Goal: Task Accomplishment & Management: Use online tool/utility

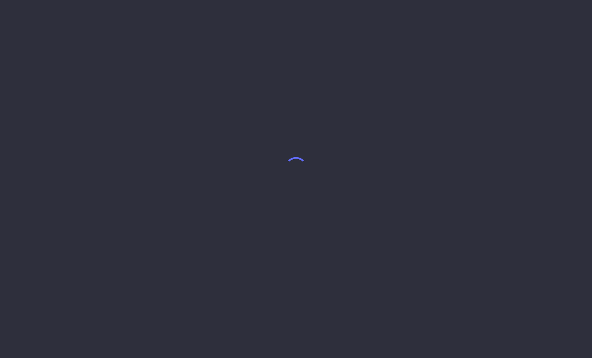
select select "7"
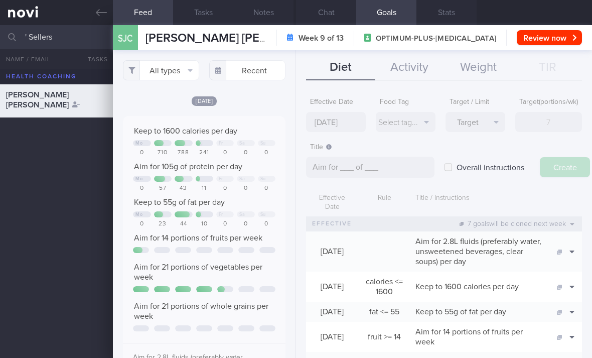
type input "Sellers"
click at [32, 16] on link at bounding box center [56, 12] width 113 height 25
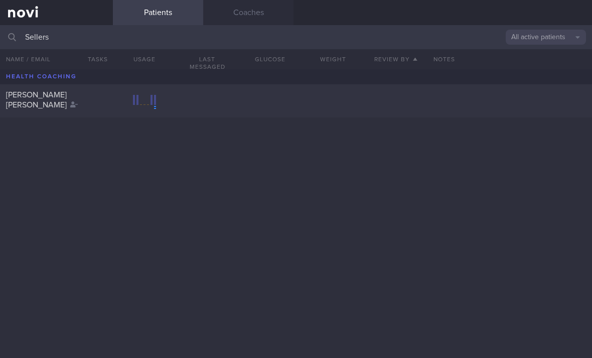
click at [546, 56] on div "Notes" at bounding box center [509, 59] width 165 height 20
click at [556, 37] on button "All active patients" at bounding box center [546, 37] width 80 height 15
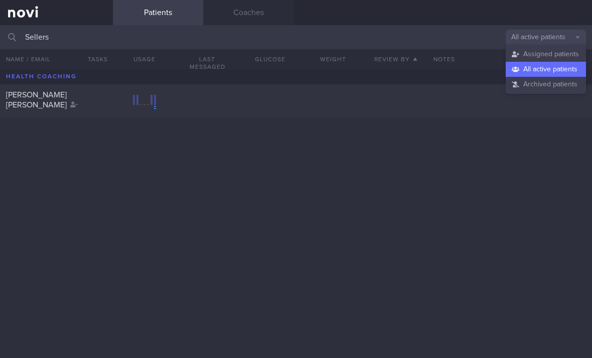
click at [555, 58] on button "Assigned patients" at bounding box center [546, 54] width 80 height 15
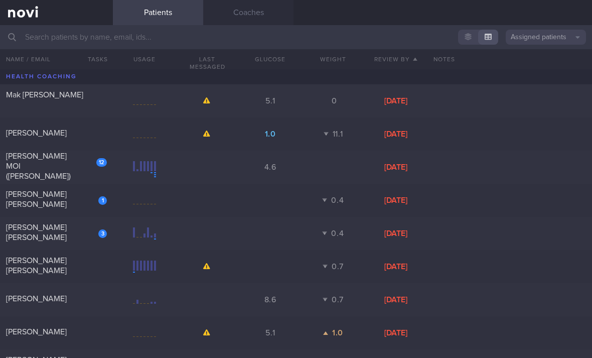
click at [111, 168] on div "12 [PERSON_NAME] (JOMINE)" at bounding box center [56, 167] width 113 height 33
select select "2"
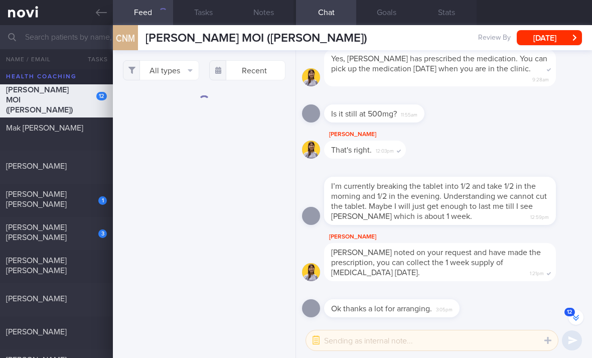
scroll to position [-34, 0]
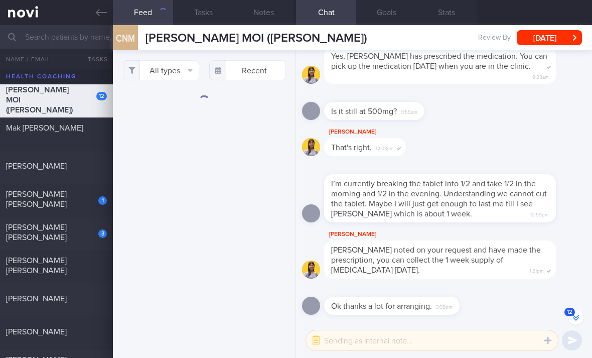
click at [178, 69] on button "All types" at bounding box center [161, 70] width 76 height 20
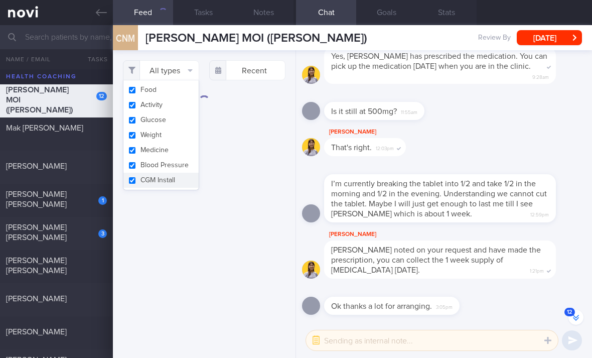
click at [173, 101] on button "Activity" at bounding box center [160, 104] width 75 height 15
checkbox input "false"
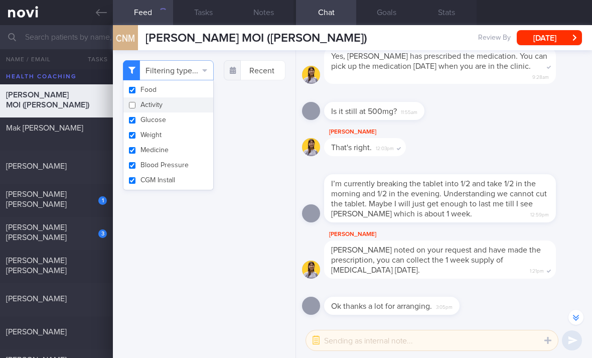
click at [171, 121] on button "Glucose" at bounding box center [168, 119] width 90 height 15
checkbox input "false"
click at [169, 138] on button "Weight" at bounding box center [168, 134] width 90 height 15
checkbox input "false"
click at [171, 154] on button "Medicine" at bounding box center [168, 149] width 90 height 15
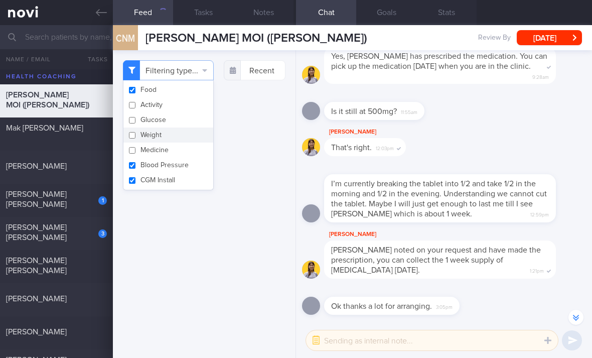
checkbox input "false"
click at [173, 169] on button "Blood Pressure" at bounding box center [168, 165] width 90 height 15
checkbox input "false"
click at [171, 183] on button "CGM Install" at bounding box center [168, 180] width 90 height 15
checkbox input "false"
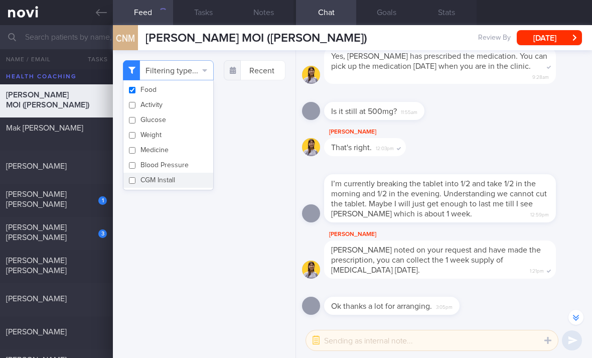
click at [251, 156] on div "Filtering type... Food Activity Glucose Weight Medicine Blood Pressure CGM Inst…" at bounding box center [204, 204] width 183 height 308
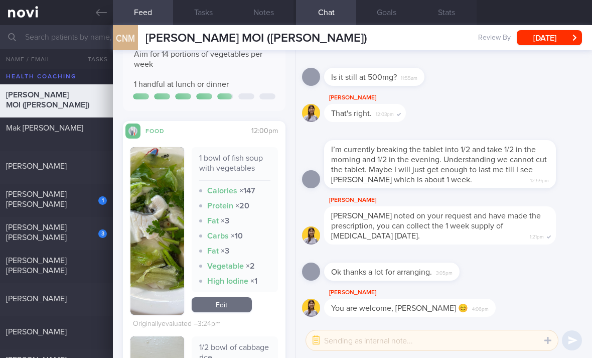
scroll to position [225, 0]
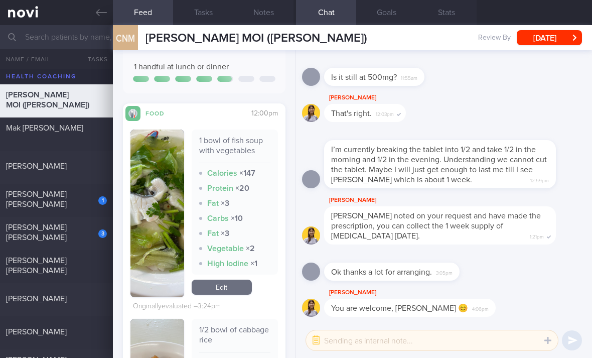
click at [227, 295] on link "Edit" at bounding box center [222, 286] width 60 height 15
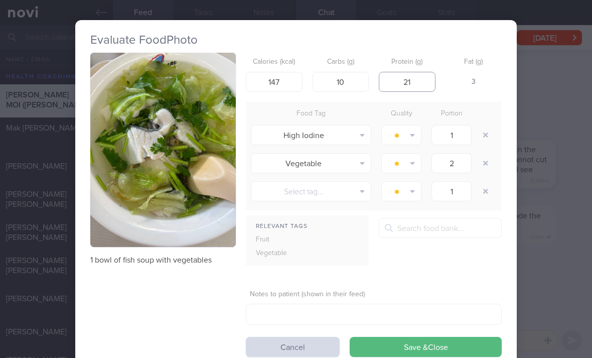
type input "21"
click at [485, 134] on button "button" at bounding box center [486, 135] width 18 height 18
type input "2"
type input "1"
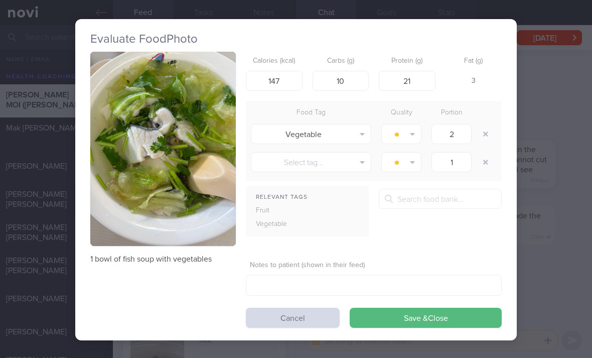
scroll to position [1, 0]
type input "8"
click at [415, 325] on button "Save & Close" at bounding box center [426, 318] width 152 height 20
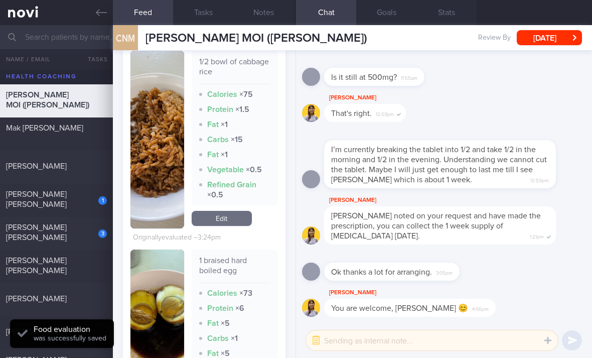
scroll to position [477, 0]
click at [241, 226] on link "Edit" at bounding box center [222, 218] width 60 height 15
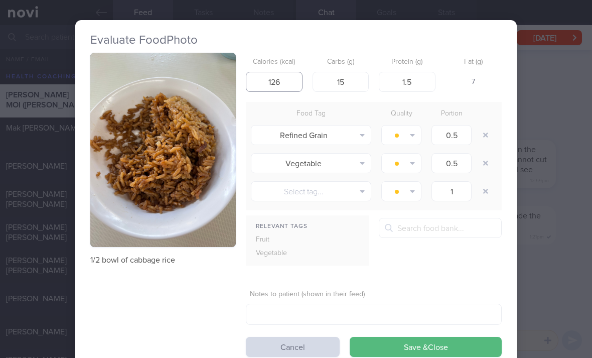
type input "1"
click at [270, 72] on input "1" at bounding box center [274, 82] width 57 height 20
type input "160"
type input "30"
type input "3"
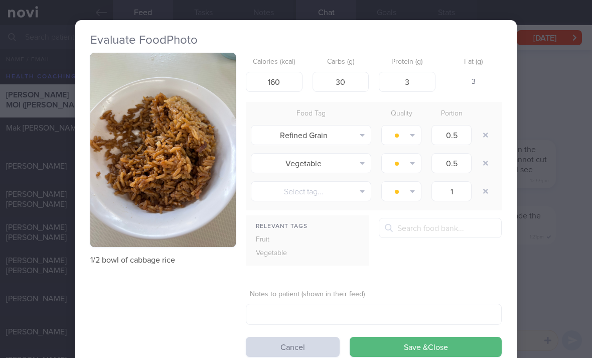
click at [486, 131] on button "button" at bounding box center [486, 135] width 18 height 18
type input "1"
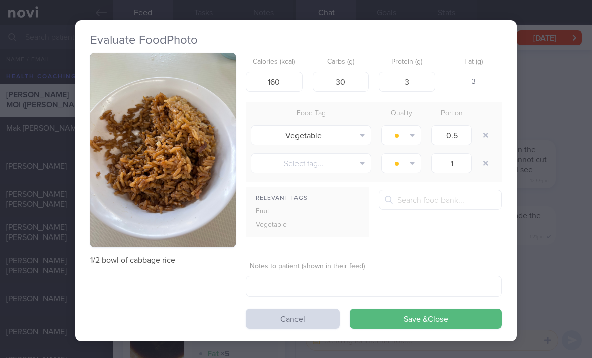
click at [461, 321] on button "Save & Close" at bounding box center [426, 319] width 152 height 20
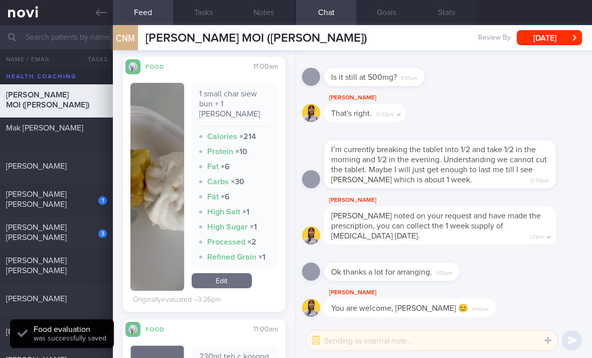
scroll to position [835, 0]
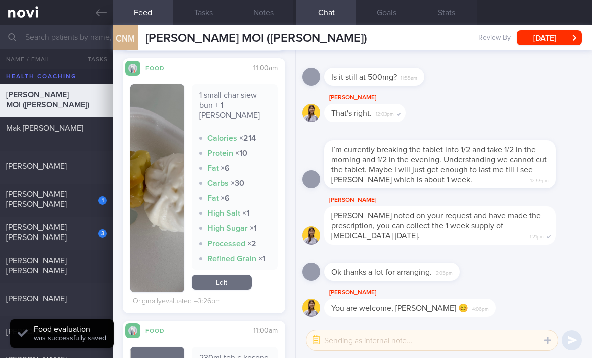
click at [239, 280] on link "Edit" at bounding box center [222, 281] width 60 height 15
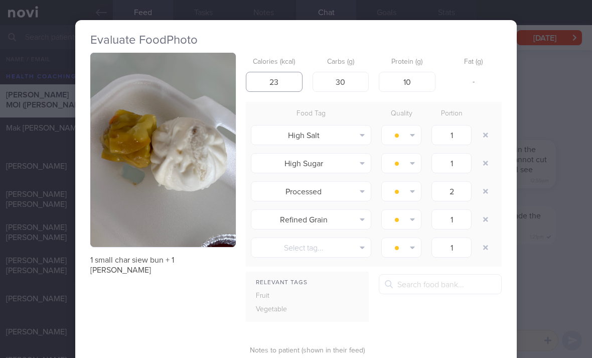
type input "23"
type input "241"
type input "29"
type input "9"
click at [488, 135] on button "button" at bounding box center [486, 135] width 18 height 18
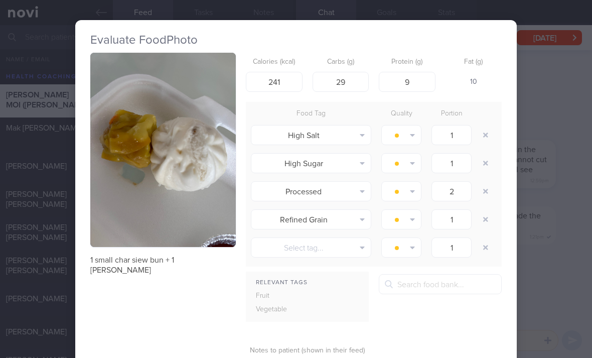
type input "2"
type input "1"
click at [488, 135] on button "button" at bounding box center [486, 135] width 18 height 18
type input "2"
type input "1"
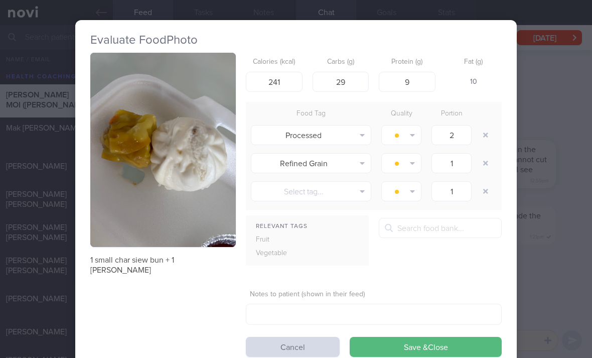
click at [487, 136] on button "button" at bounding box center [486, 135] width 18 height 18
type input "1"
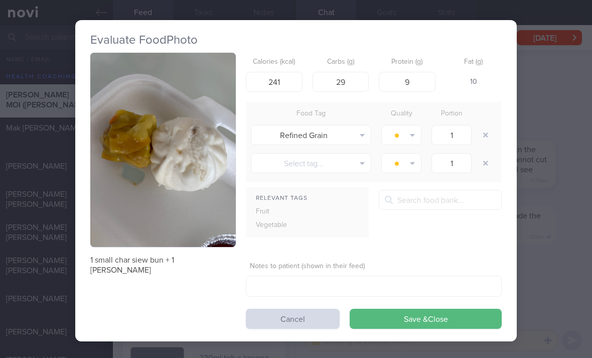
click at [491, 138] on button "button" at bounding box center [486, 135] width 18 height 18
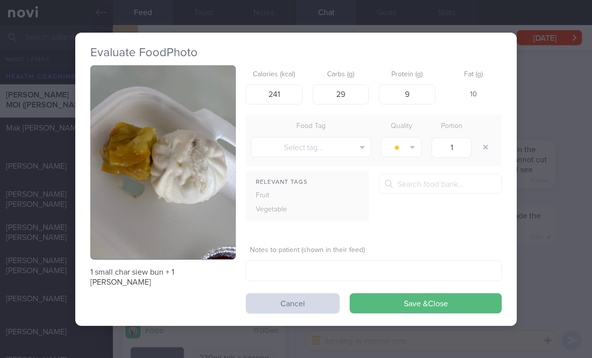
click at [435, 300] on button "Save & Close" at bounding box center [426, 303] width 152 height 20
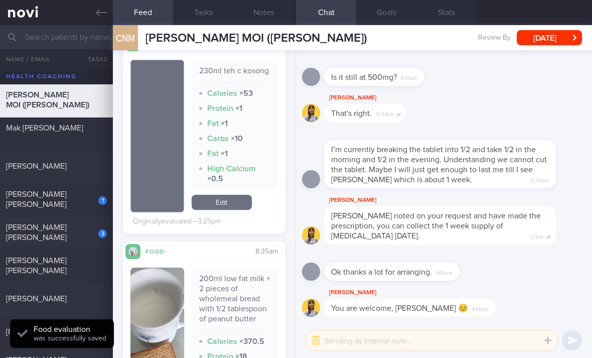
scroll to position [1061, 0]
click at [241, 205] on link "Edit" at bounding box center [222, 203] width 60 height 15
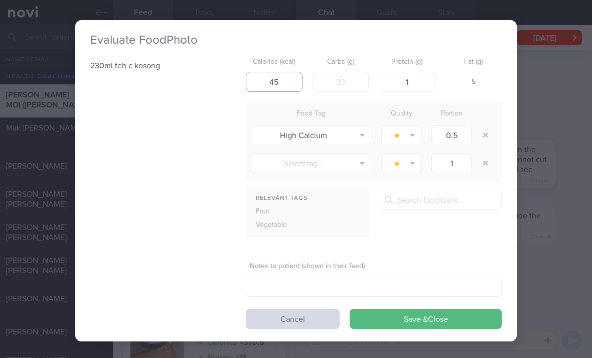
type input "45"
click at [484, 136] on button "button" at bounding box center [486, 135] width 18 height 18
type input "1"
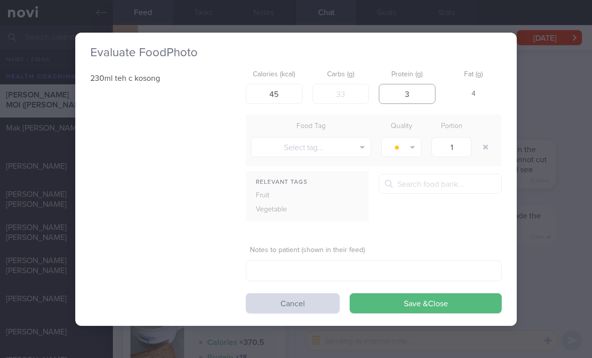
type input "3"
click at [430, 309] on button "Save & Close" at bounding box center [426, 303] width 152 height 20
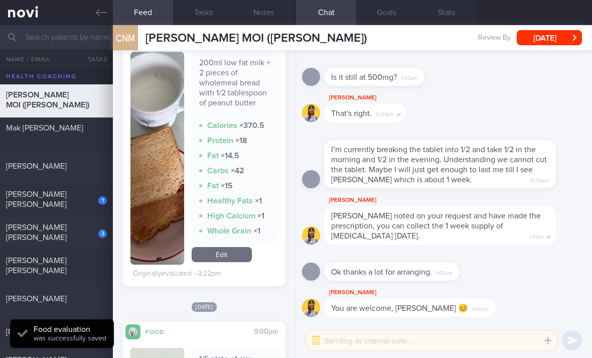
scroll to position [1254, 0]
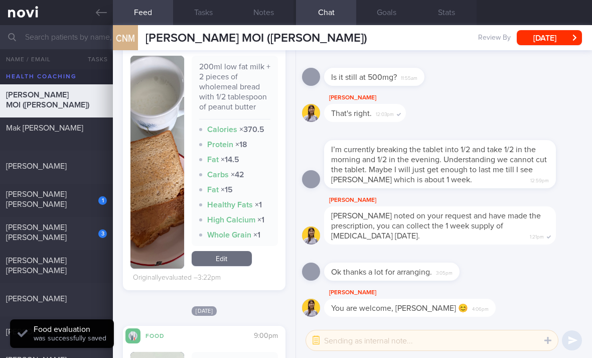
click at [236, 251] on link "Edit" at bounding box center [222, 258] width 60 height 15
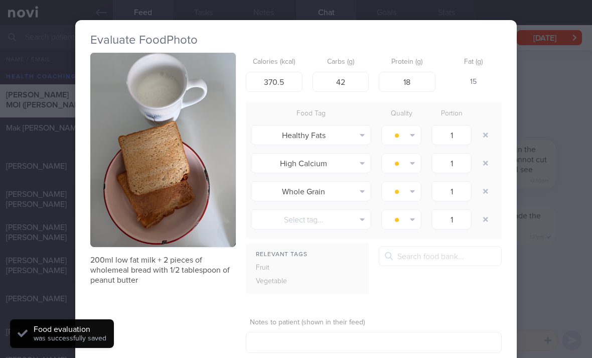
click at [521, 227] on div "Evaluate Food Photo 200ml low fat milk + 2 pieces of wholemeal bread with 1/2 t…" at bounding box center [296, 179] width 592 height 358
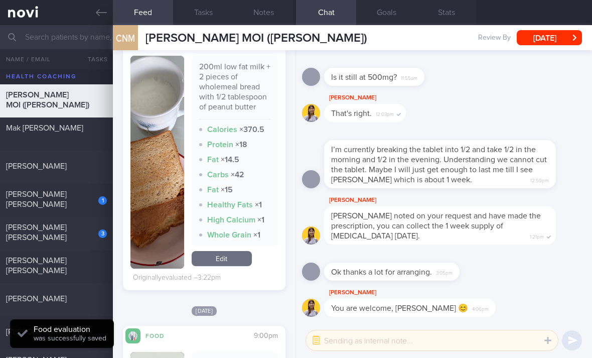
click at [244, 305] on div "[DATE]" at bounding box center [204, 310] width 163 height 11
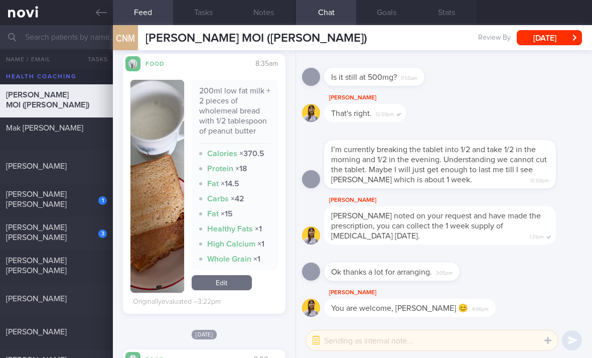
scroll to position [1234, 0]
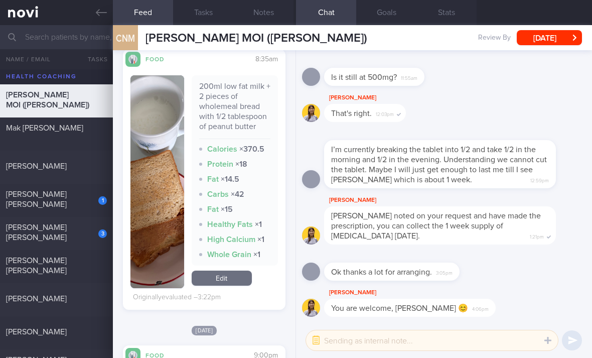
click at [228, 275] on link "Edit" at bounding box center [222, 277] width 60 height 15
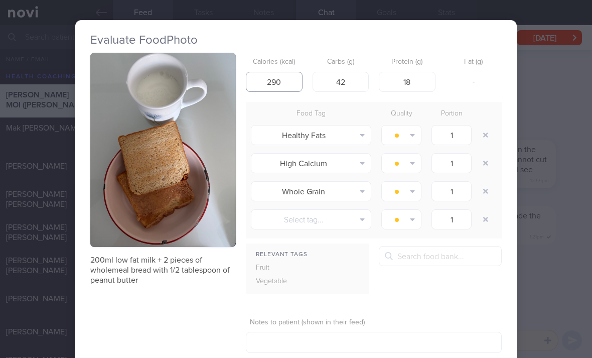
type input "290"
type input "37"
type input "16"
click at [483, 138] on button "button" at bounding box center [486, 135] width 18 height 18
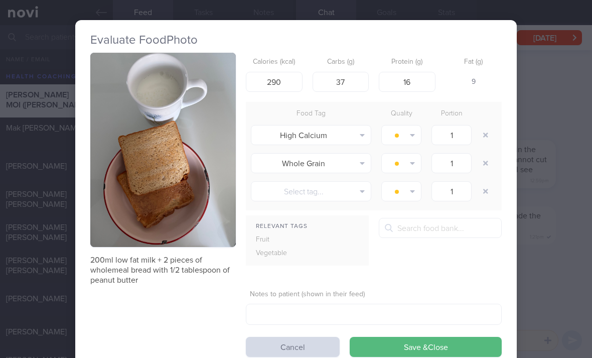
click at [483, 138] on button "button" at bounding box center [486, 135] width 18 height 18
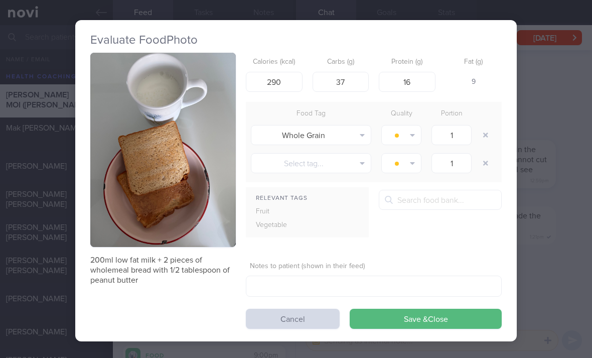
click at [444, 333] on div "Evaluate Food Photo 200ml low fat milk + 2 pieces of wholemeal bread with 1/2 t…" at bounding box center [296, 180] width 442 height 321
click at [453, 324] on button "Save & Close" at bounding box center [426, 319] width 152 height 20
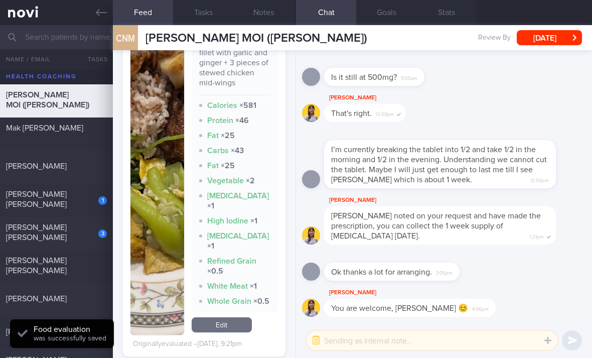
scroll to position [1600, 0]
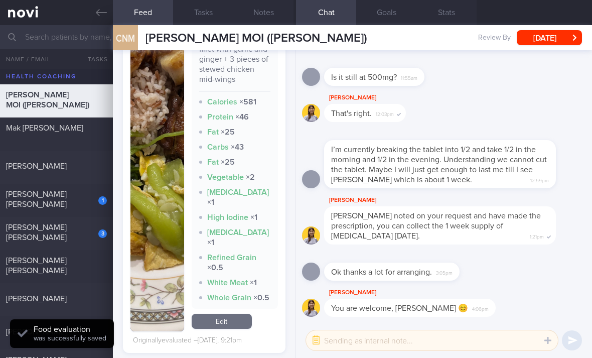
click at [229, 329] on link "Edit" at bounding box center [222, 321] width 60 height 15
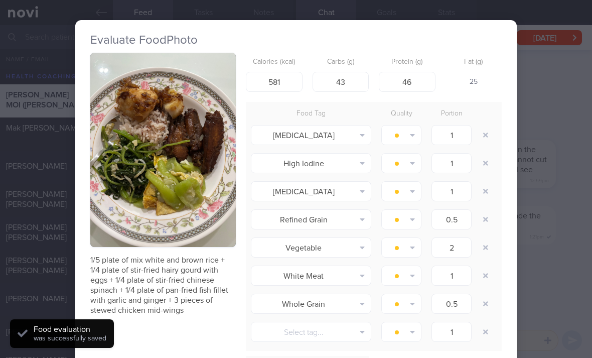
click at [489, 131] on button "button" at bounding box center [486, 135] width 18 height 18
type input "0.5"
type input "2"
type input "1"
type input "0.5"
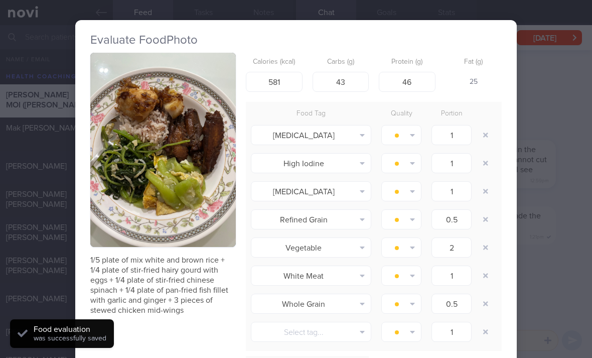
type input "1"
click at [489, 131] on button "button" at bounding box center [486, 135] width 18 height 18
type input "0.5"
type input "2"
type input "1"
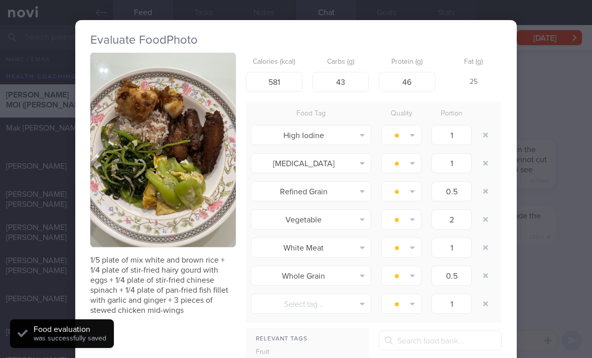
type input "0.5"
type input "1"
click at [488, 137] on button "button" at bounding box center [486, 135] width 18 height 18
type input "0.5"
type input "2"
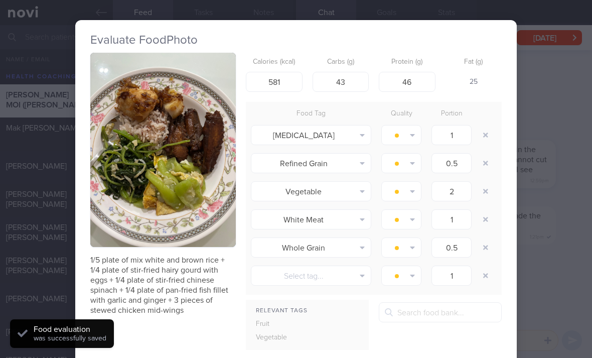
type input "1"
type input "0.5"
type input "1"
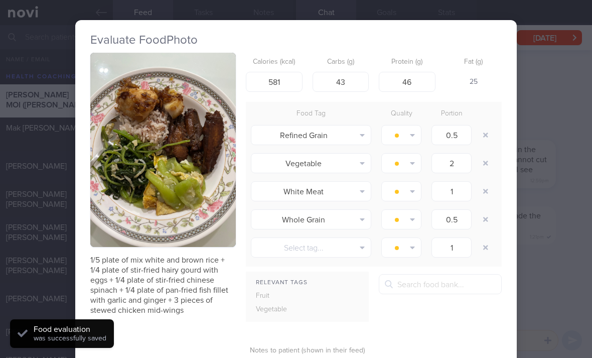
click at [488, 134] on button "button" at bounding box center [486, 135] width 18 height 18
type input "2"
type input "1"
type input "0.5"
type input "1"
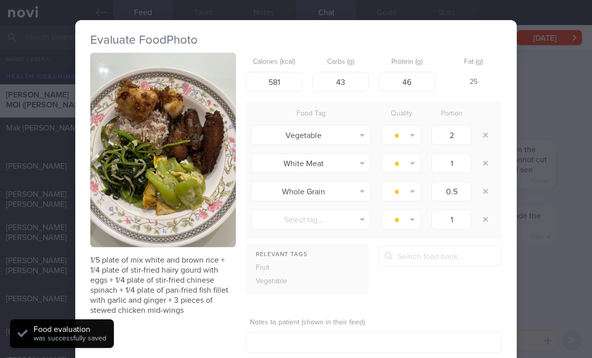
click at [487, 163] on button "button" at bounding box center [486, 163] width 18 height 18
type input "0.5"
type input "1"
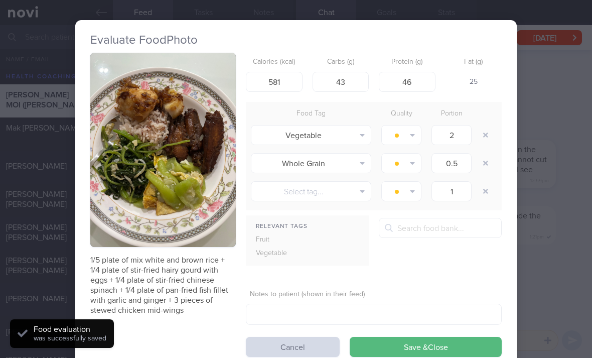
click at [487, 162] on button "button" at bounding box center [486, 163] width 18 height 18
type input "1"
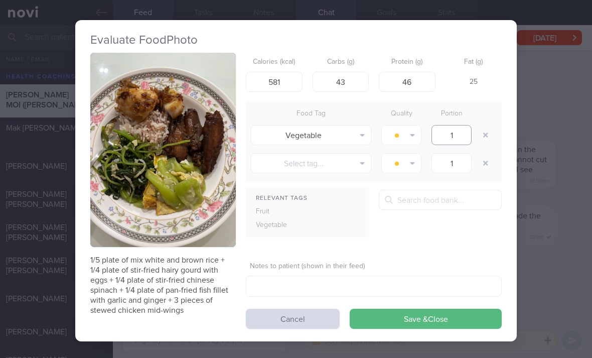
type input "1"
type input "236"
type input "21"
type input "20"
type input "16"
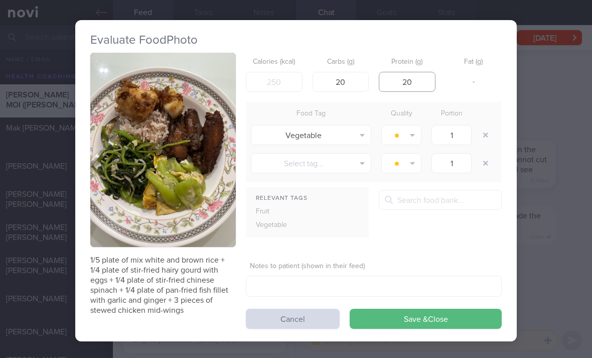
type input "20"
type input "236"
click at [404, 323] on button "Save & Close" at bounding box center [426, 319] width 152 height 20
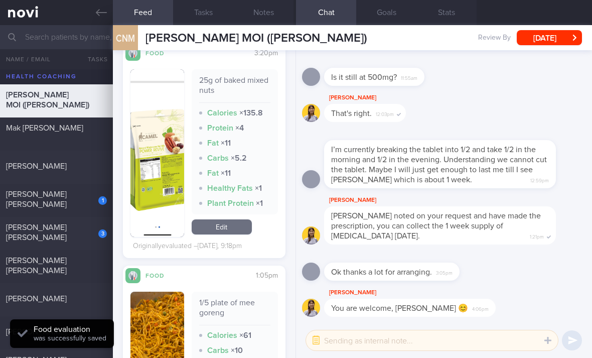
scroll to position [1851, 0]
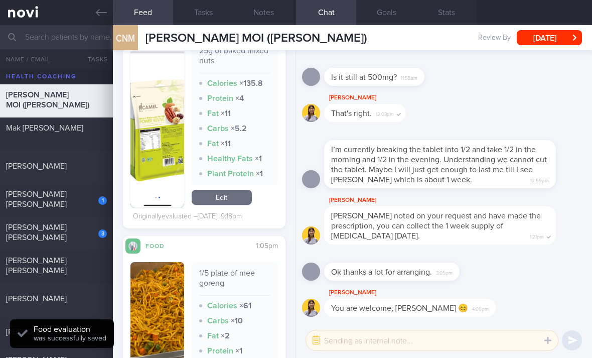
click at [238, 198] on link "Edit" at bounding box center [222, 197] width 60 height 15
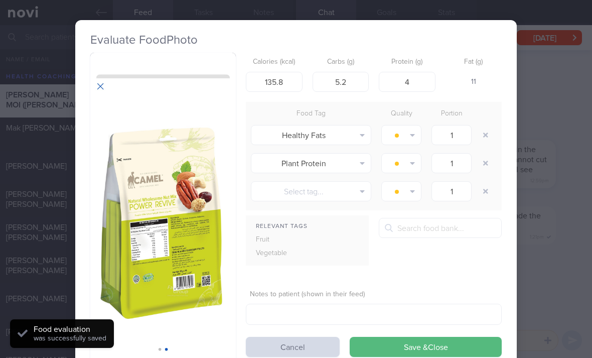
click at [200, 270] on button "button" at bounding box center [163, 210] width 146 height 315
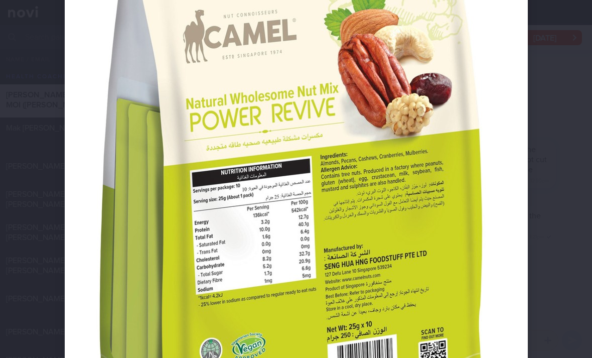
scroll to position [409, 0]
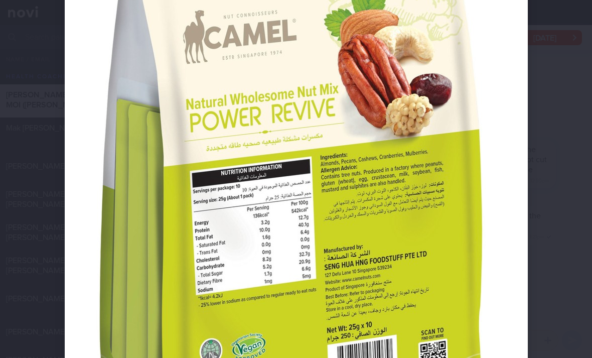
click at [306, 289] on img at bounding box center [296, 132] width 463 height 1003
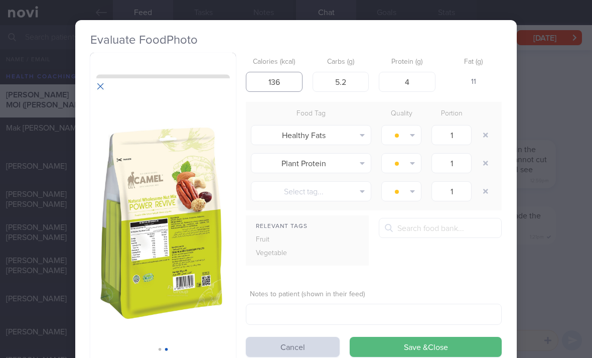
type input "136"
type input "82"
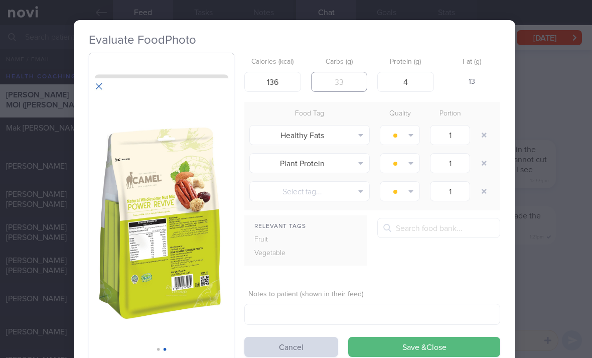
click at [336, 84] on input "number" at bounding box center [339, 82] width 57 height 20
type input "8.2"
type input "10"
click at [483, 128] on button "button" at bounding box center [484, 135] width 18 height 18
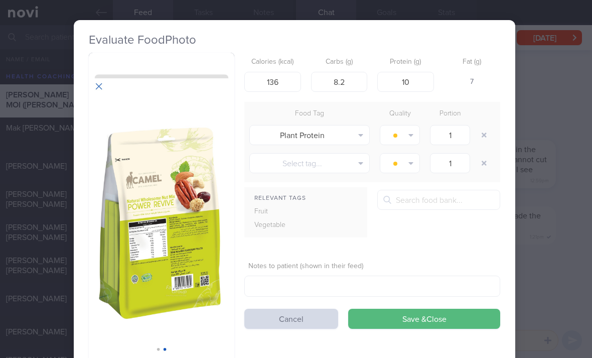
click at [480, 130] on button "button" at bounding box center [484, 135] width 18 height 18
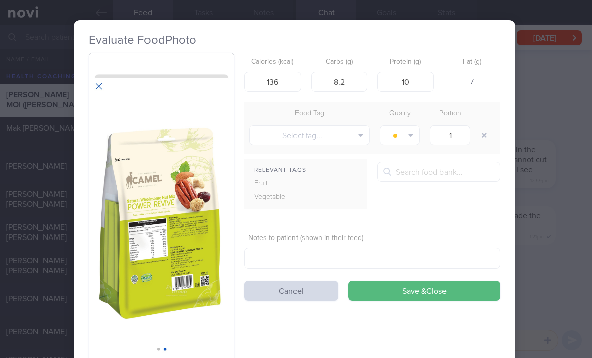
click at [419, 292] on button "Save & Close" at bounding box center [424, 290] width 152 height 20
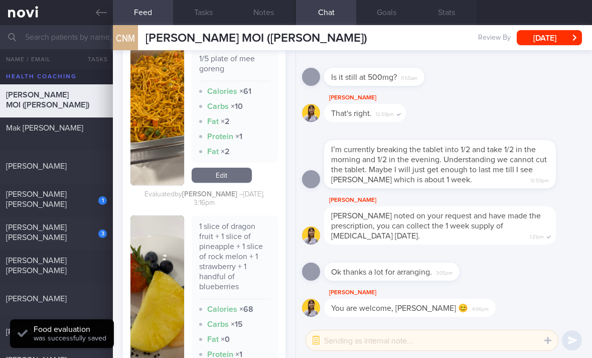
scroll to position [2034, 0]
click at [79, 207] on div "1 [PERSON_NAME] [PERSON_NAME]" at bounding box center [56, 200] width 113 height 23
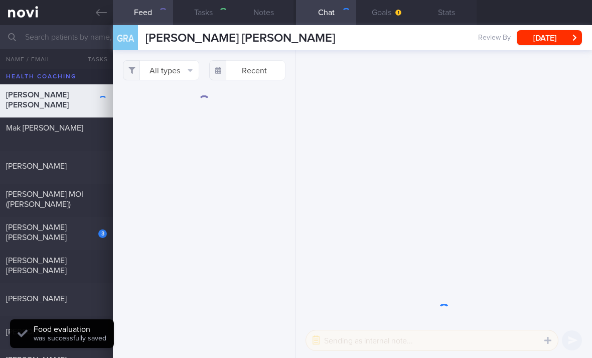
select select "3"
checkbox input "true"
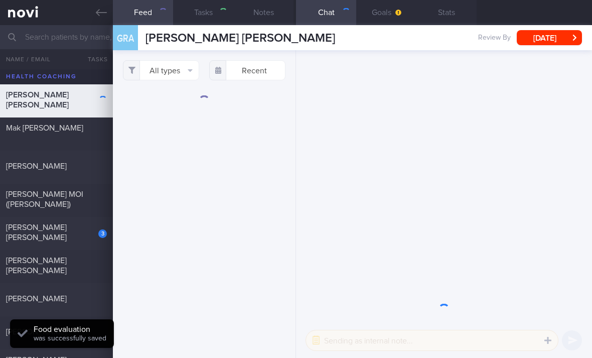
checkbox input "true"
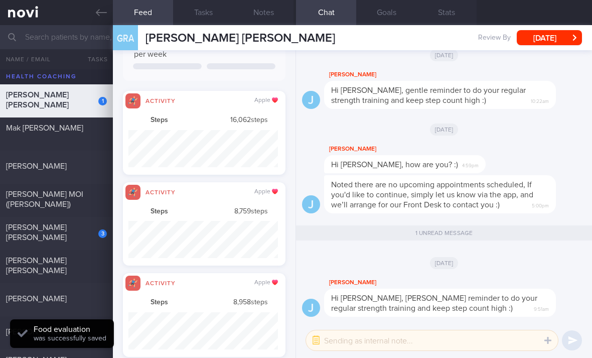
scroll to position [37, 149]
click at [87, 236] on div "3" at bounding box center [96, 230] width 22 height 16
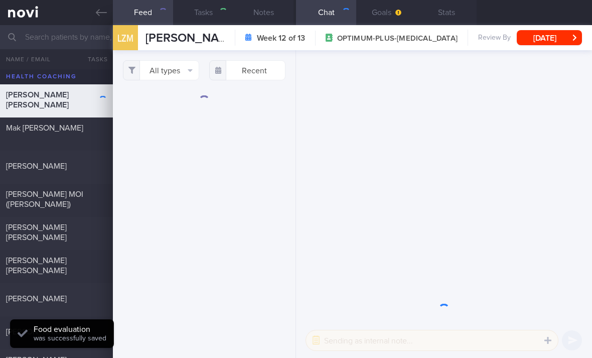
select select "4"
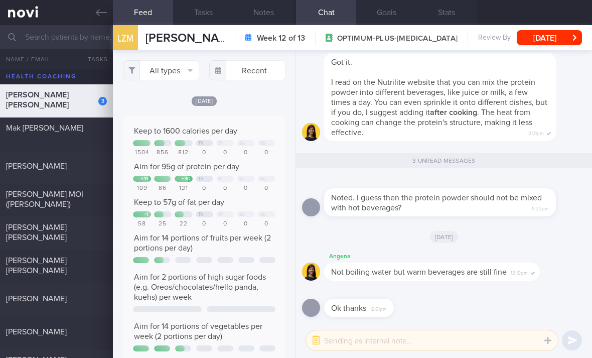
click at [178, 69] on button "All types" at bounding box center [161, 70] width 76 height 20
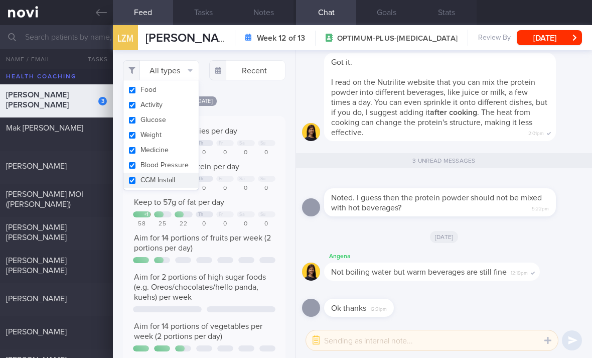
click at [182, 107] on button "Activity" at bounding box center [160, 104] width 75 height 15
checkbox input "false"
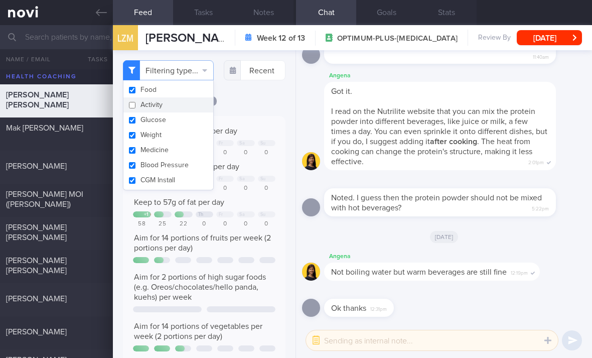
click at [181, 125] on button "Glucose" at bounding box center [168, 119] width 90 height 15
checkbox input "true"
click at [190, 145] on button "Medicine" at bounding box center [168, 149] width 90 height 15
checkbox input "false"
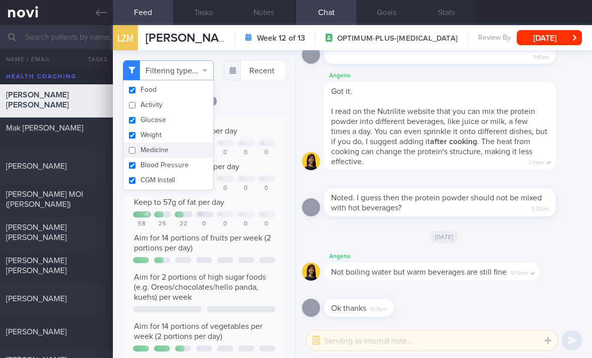
click at [190, 132] on button "Weight" at bounding box center [168, 134] width 90 height 15
checkbox input "false"
click at [195, 119] on button "Glucose" at bounding box center [168, 119] width 90 height 15
checkbox input "false"
click at [184, 166] on button "Blood Pressure" at bounding box center [168, 165] width 90 height 15
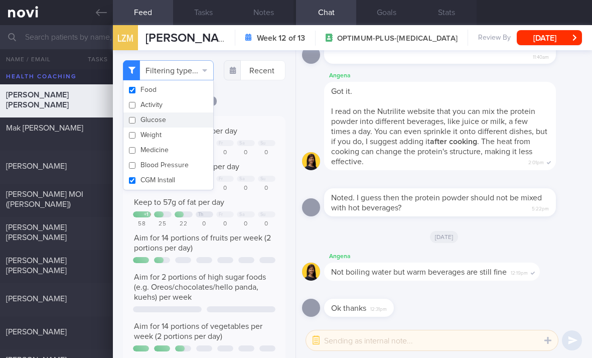
checkbox input "false"
click at [184, 180] on button "CGM Install" at bounding box center [168, 180] width 90 height 15
checkbox input "false"
click at [257, 90] on div "Filtering type... Food Activity Glucose Weight Medicine Blood Pressure [MEDICAL…" at bounding box center [204, 204] width 183 height 308
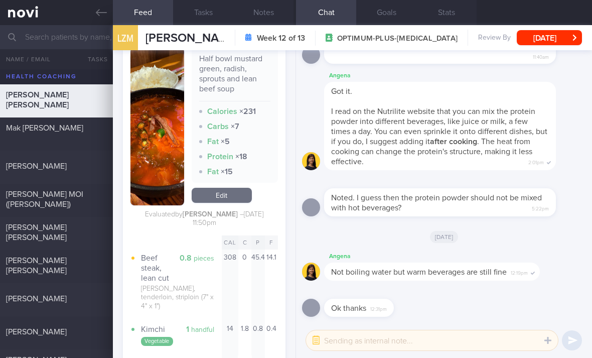
click at [82, 264] on div "[PERSON_NAME] [PERSON_NAME]" at bounding box center [55, 265] width 98 height 20
checkbox input "true"
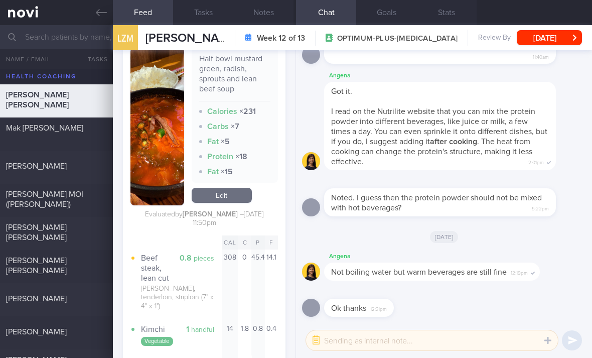
checkbox input "true"
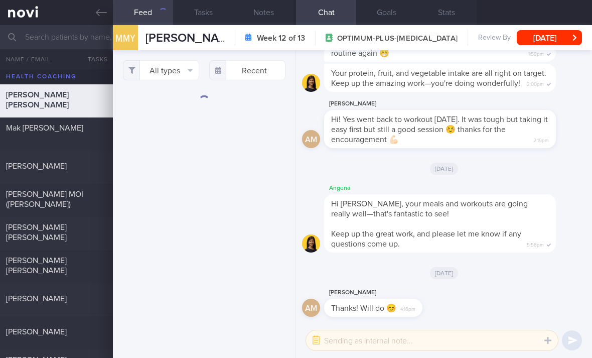
click at [166, 74] on button "All types" at bounding box center [161, 70] width 76 height 20
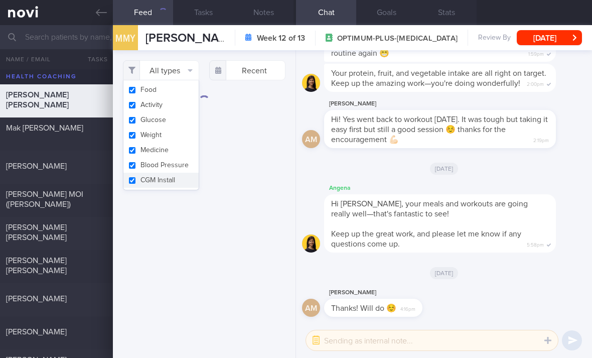
click at [176, 107] on button "Activity" at bounding box center [160, 104] width 75 height 15
checkbox input "false"
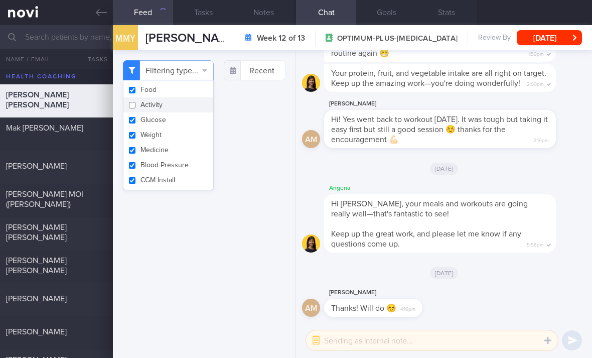
click at [180, 122] on button "Glucose" at bounding box center [168, 119] width 90 height 15
checkbox input "false"
click at [182, 135] on button "Weight" at bounding box center [168, 134] width 90 height 15
checkbox input "false"
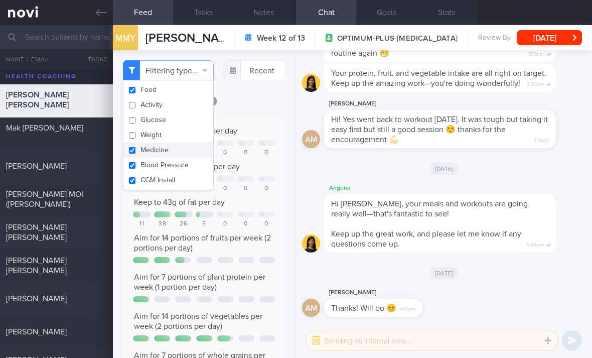
click at [177, 172] on button "Blood Pressure" at bounding box center [168, 165] width 90 height 15
checkbox input "false"
click at [186, 153] on button "Medicine" at bounding box center [168, 149] width 90 height 15
checkbox input "false"
click at [181, 186] on button "CGM Install" at bounding box center [168, 180] width 90 height 15
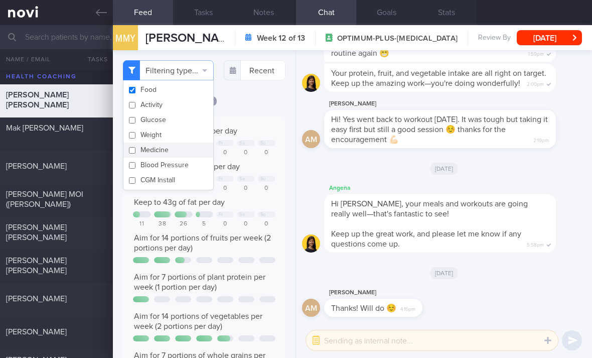
checkbox input "false"
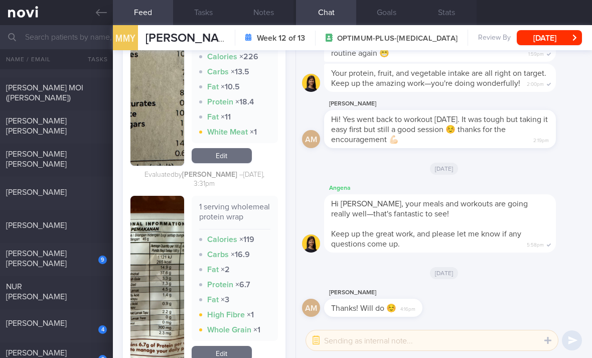
click at [100, 195] on div "[PERSON_NAME]" at bounding box center [55, 192] width 98 height 10
checkbox input "true"
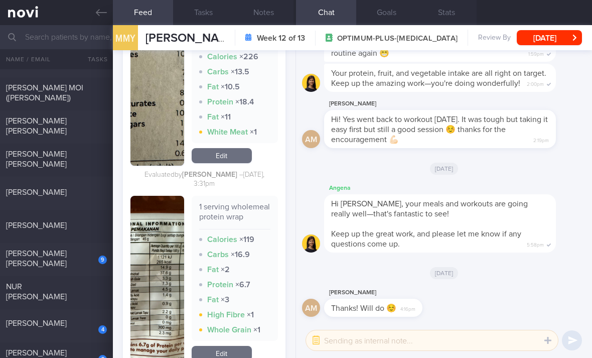
checkbox input "true"
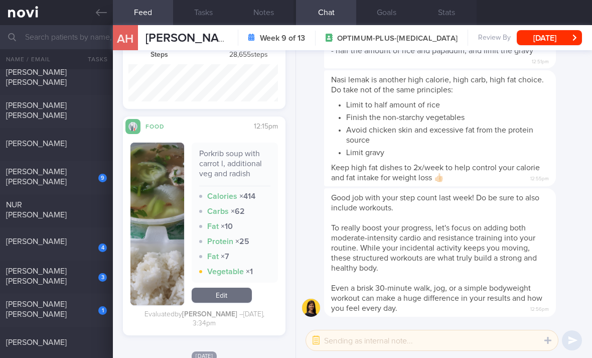
click at [98, 177] on div "9" at bounding box center [102, 178] width 9 height 9
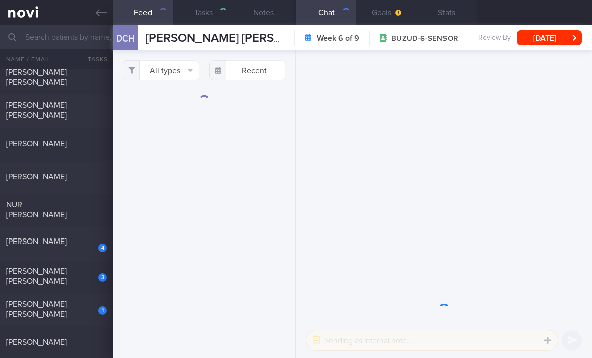
select select "6"
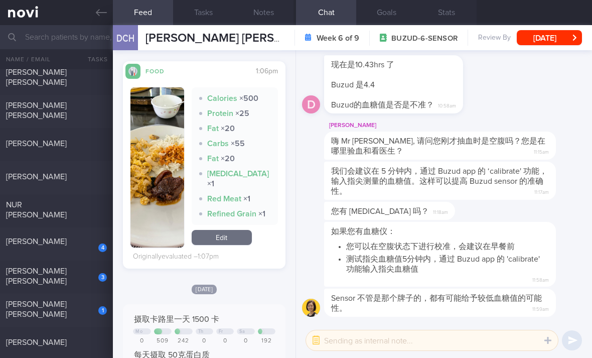
click at [239, 244] on link "Edit" at bounding box center [222, 237] width 60 height 15
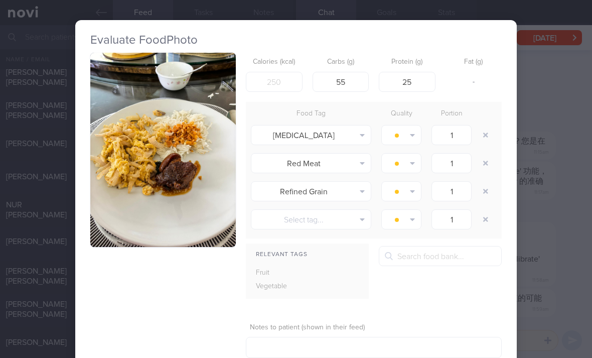
click at [174, 198] on button "button" at bounding box center [163, 150] width 146 height 194
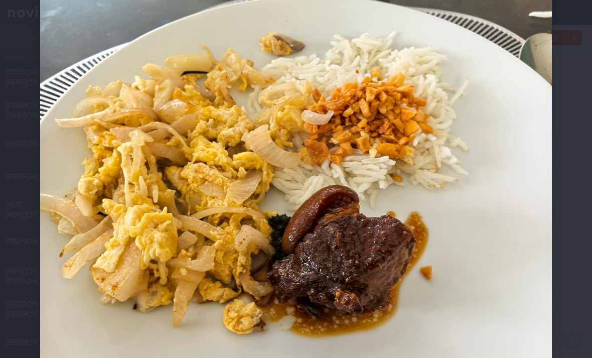
click at [287, 299] on img at bounding box center [296, 174] width 512 height 682
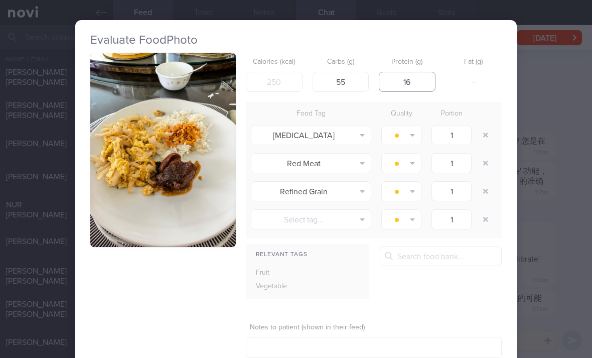
type input "16"
type input "12"
type input "186"
click at [482, 132] on button "button" at bounding box center [486, 135] width 18 height 18
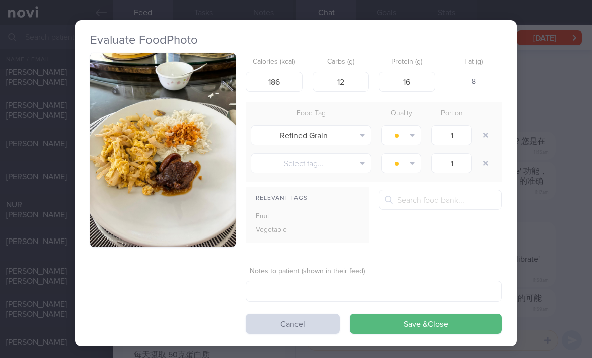
click at [483, 132] on button "button" at bounding box center [486, 135] width 18 height 18
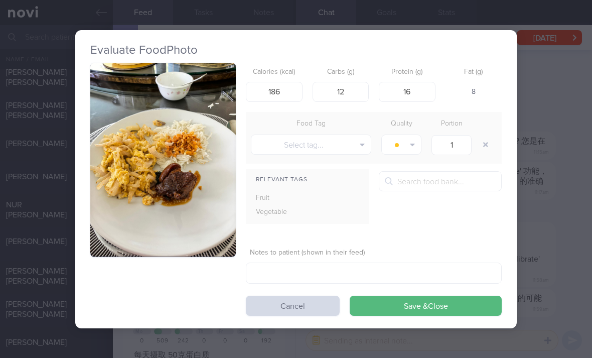
click at [437, 309] on button "Save & Close" at bounding box center [426, 306] width 152 height 20
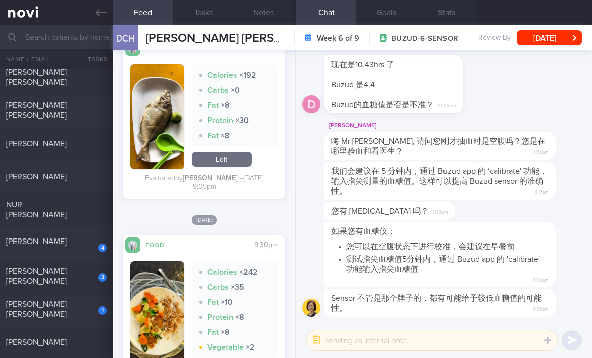
click at [98, 249] on div "4" at bounding box center [96, 244] width 22 height 16
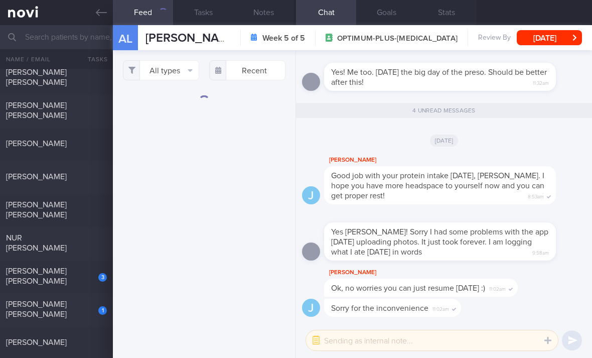
click at [181, 72] on button "All types" at bounding box center [161, 70] width 76 height 20
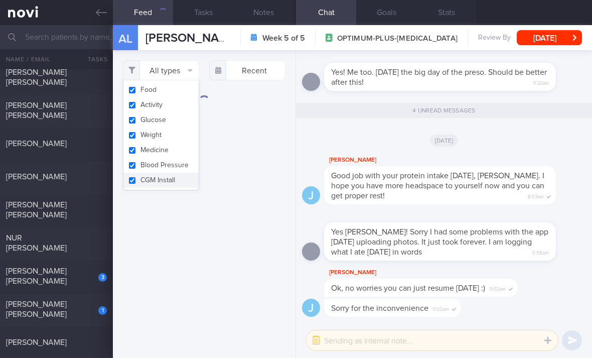
click at [186, 102] on button "Activity" at bounding box center [160, 104] width 75 height 15
checkbox input "false"
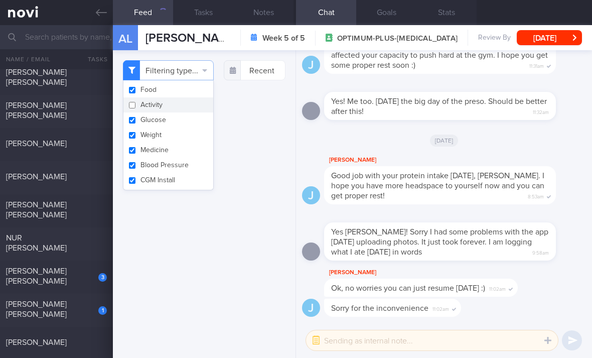
click at [178, 121] on button "Glucose" at bounding box center [168, 119] width 90 height 15
checkbox input "false"
click at [177, 138] on button "Weight" at bounding box center [168, 134] width 90 height 15
checkbox input "false"
click at [182, 153] on button "Medicine" at bounding box center [168, 149] width 90 height 15
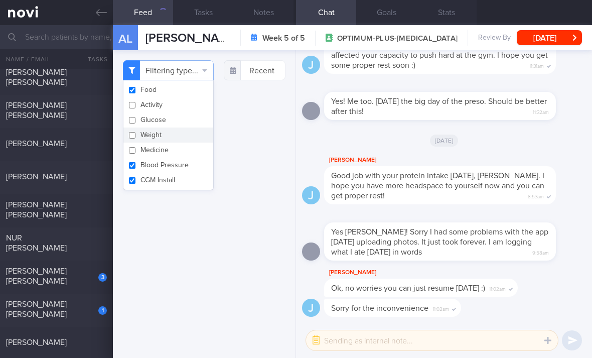
checkbox input "false"
click at [187, 170] on button "Blood Pressure" at bounding box center [168, 165] width 90 height 15
checkbox input "false"
click at [183, 185] on button "CGM Install" at bounding box center [168, 180] width 90 height 15
checkbox input "false"
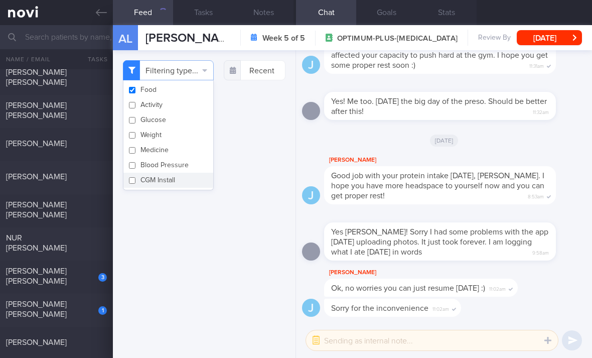
click at [244, 164] on div "Filtering type... Food Activity Glucose Weight Medicine Blood Pressure CGM Inst…" at bounding box center [204, 204] width 183 height 308
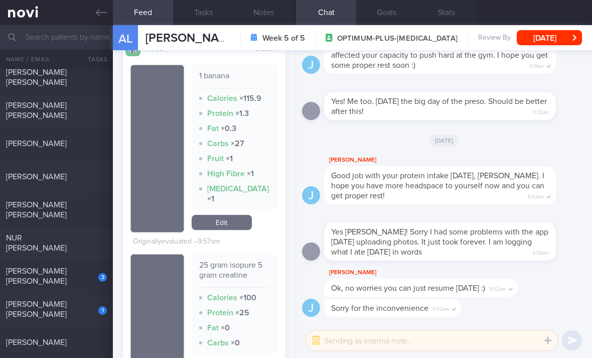
scroll to position [350, 0]
click at [239, 229] on link "Edit" at bounding box center [222, 221] width 60 height 15
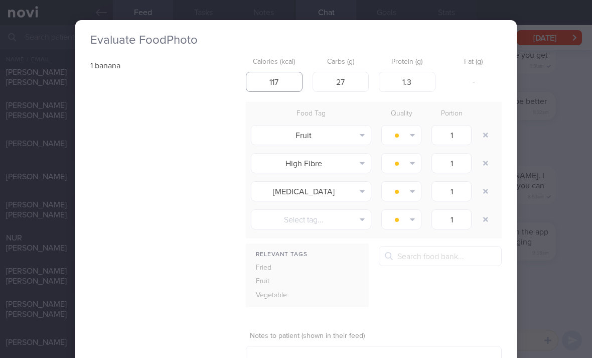
type input "117"
click at [490, 162] on button "button" at bounding box center [486, 163] width 18 height 18
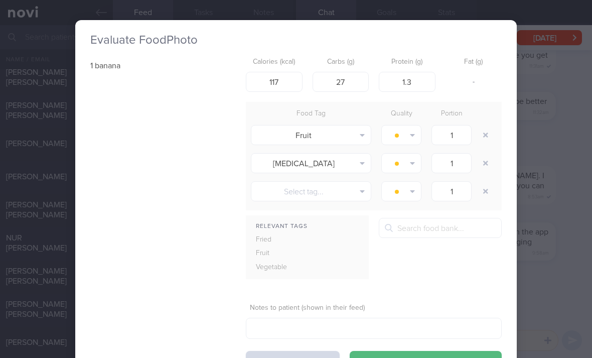
click at [491, 166] on button "button" at bounding box center [486, 163] width 18 height 18
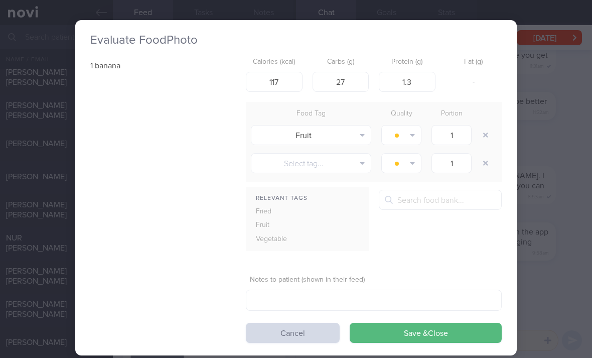
click at [401, 336] on button "Save & Close" at bounding box center [426, 333] width 152 height 20
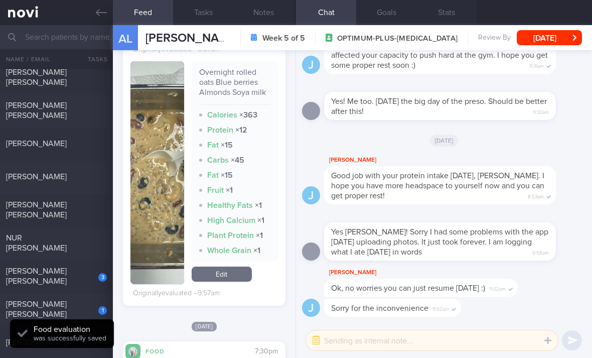
scroll to position [652, 0]
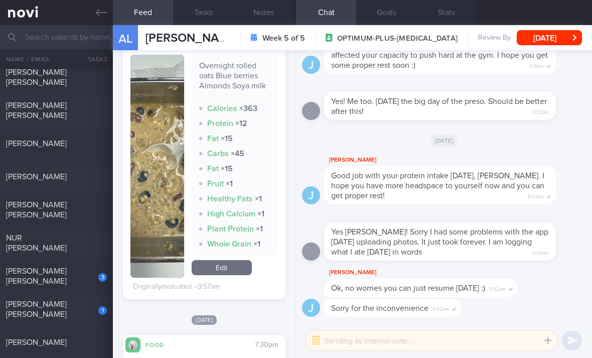
click at [231, 275] on link "Edit" at bounding box center [222, 267] width 60 height 15
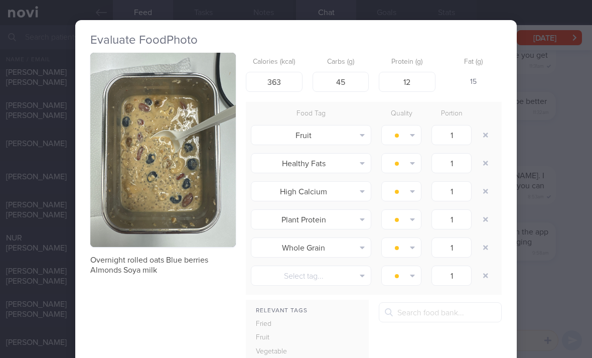
click at [482, 131] on button "button" at bounding box center [486, 135] width 18 height 18
click at [482, 130] on button "button" at bounding box center [486, 135] width 18 height 18
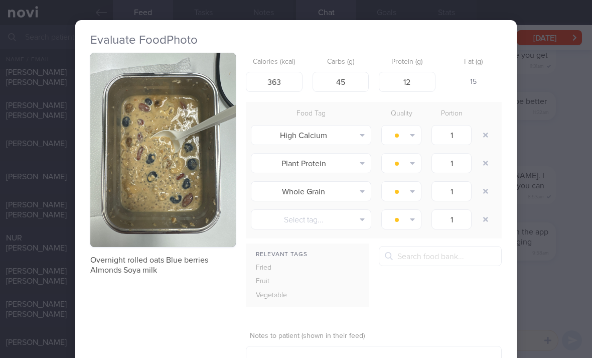
click at [482, 131] on button "button" at bounding box center [486, 135] width 18 height 18
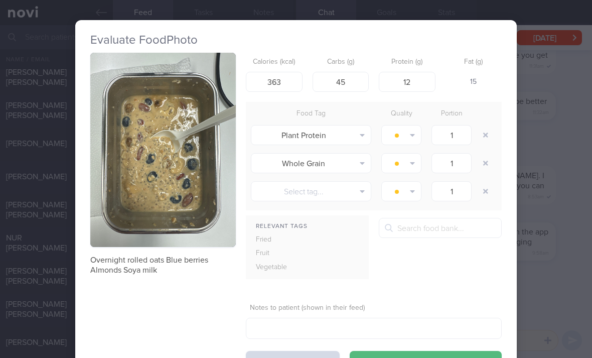
click at [482, 135] on button "button" at bounding box center [486, 135] width 18 height 18
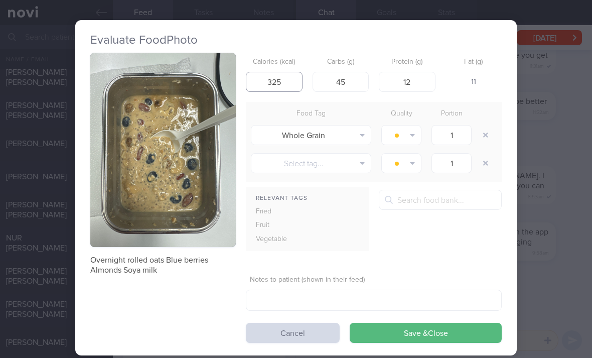
type input "325"
click at [415, 333] on button "Save & Close" at bounding box center [426, 333] width 152 height 20
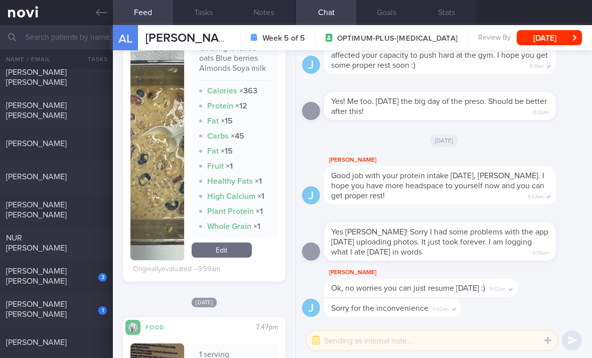
scroll to position [1615, 0]
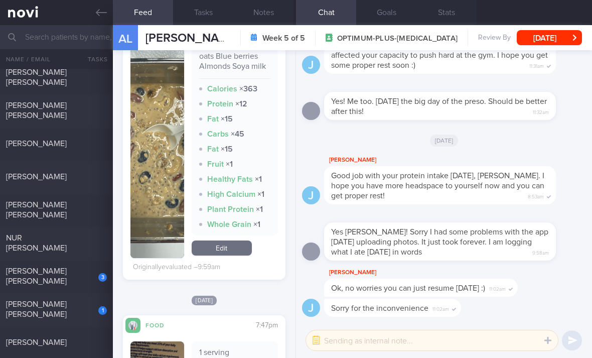
click at [241, 249] on link "Edit" at bounding box center [222, 247] width 60 height 15
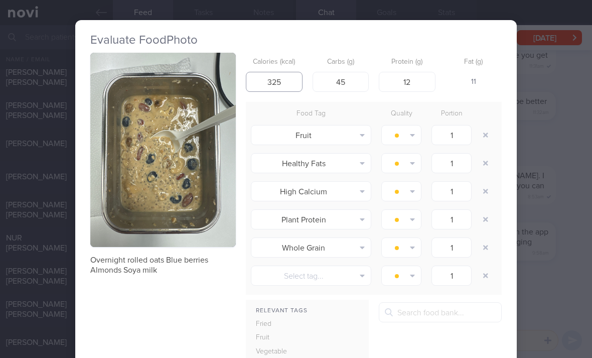
type input "325"
click at [482, 140] on button "button" at bounding box center [486, 135] width 18 height 18
click at [481, 140] on button "button" at bounding box center [486, 135] width 18 height 18
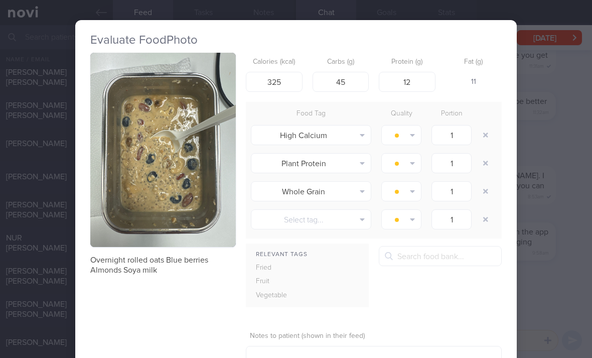
click at [485, 139] on button "button" at bounding box center [486, 135] width 18 height 18
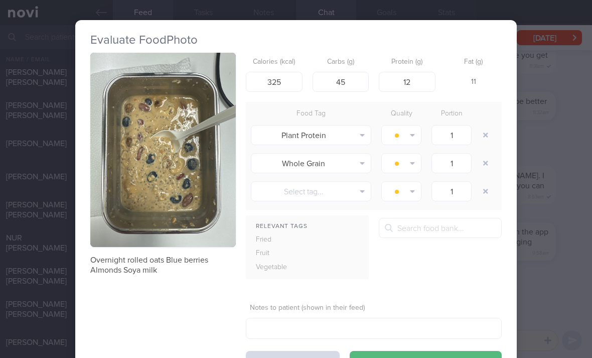
click at [491, 139] on button "button" at bounding box center [486, 135] width 18 height 18
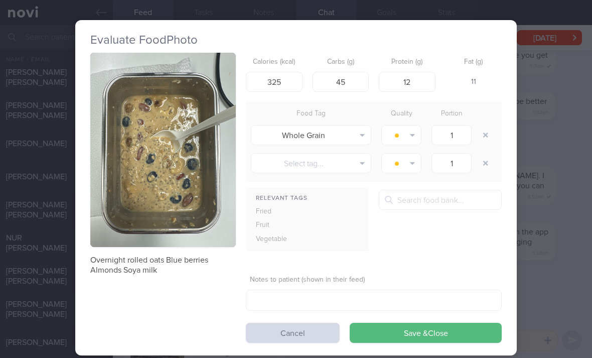
click at [349, 165] on button "Select tag..." at bounding box center [311, 163] width 120 height 20
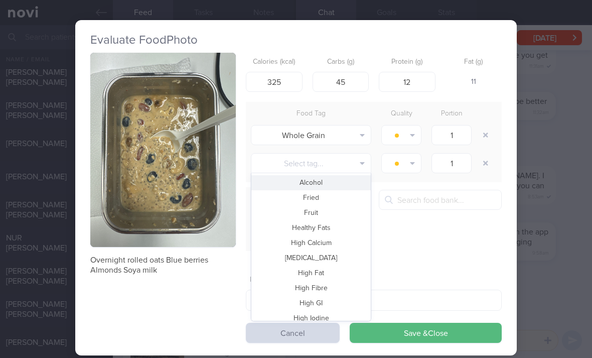
click at [339, 215] on button "Fruit" at bounding box center [310, 212] width 119 height 15
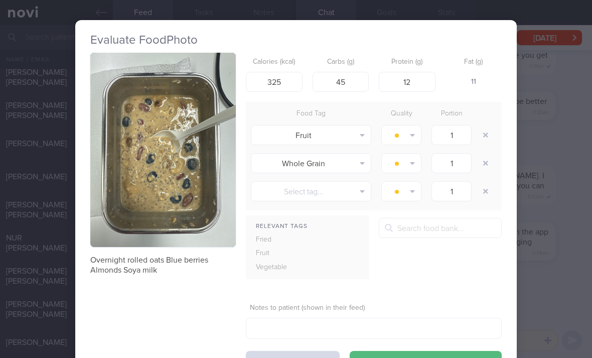
click at [409, 132] on button "button" at bounding box center [401, 135] width 40 height 20
click at [418, 187] on button "Eat anytime" at bounding box center [419, 184] width 74 height 15
click at [413, 167] on button "button" at bounding box center [401, 163] width 40 height 20
click at [416, 217] on button "Eat anytime" at bounding box center [419, 212] width 74 height 15
click at [402, 354] on button "Save & Close" at bounding box center [426, 361] width 152 height 20
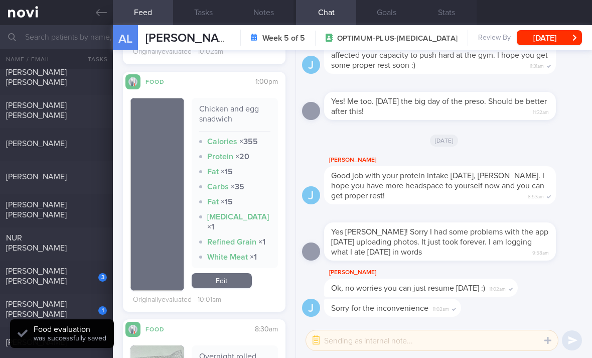
scroll to position [1311, 0]
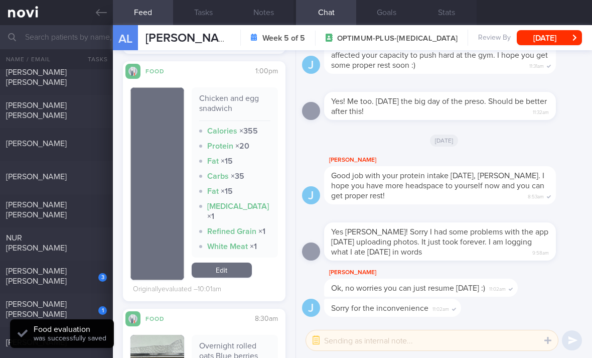
click at [243, 275] on link "Edit" at bounding box center [222, 269] width 60 height 15
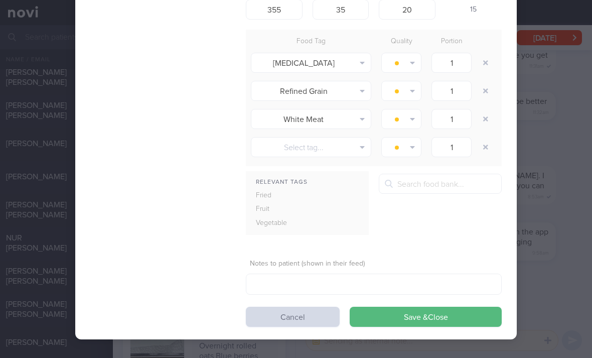
scroll to position [72, 0]
click at [277, 321] on button "Cancel" at bounding box center [293, 317] width 94 height 20
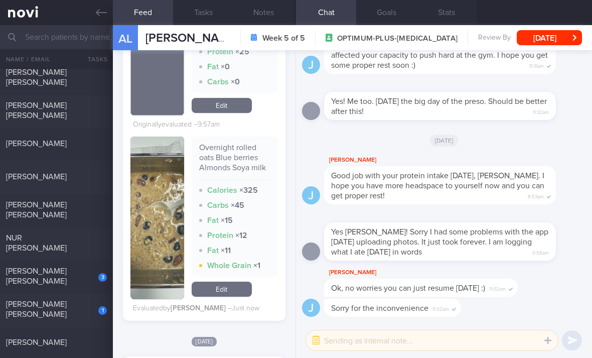
scroll to position [564, 0]
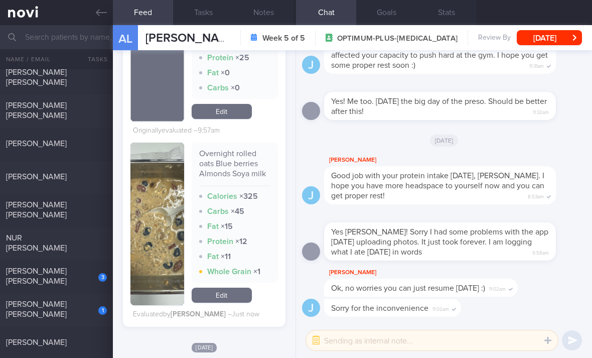
click at [236, 303] on link "Edit" at bounding box center [222, 294] width 60 height 15
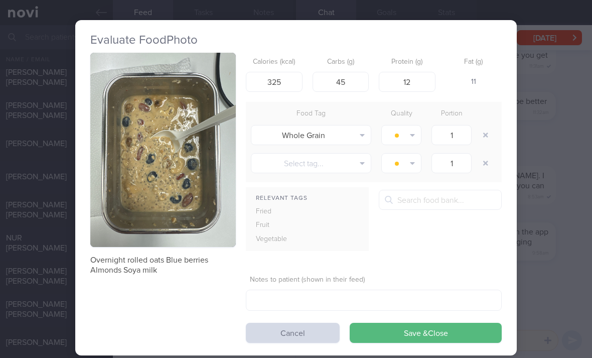
click at [407, 142] on button "button" at bounding box center [401, 135] width 40 height 20
click at [420, 187] on button "Eat anytime" at bounding box center [419, 184] width 74 height 15
click at [344, 169] on button "Select tag..." at bounding box center [311, 163] width 120 height 20
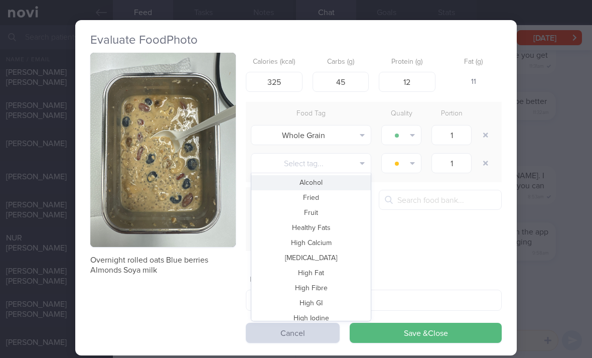
click at [340, 215] on button "Fruit" at bounding box center [310, 212] width 119 height 15
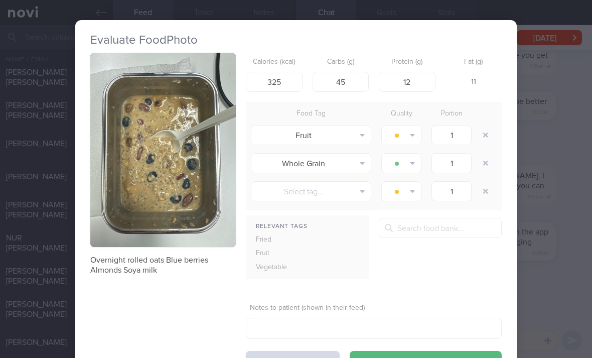
click at [404, 165] on button "button" at bounding box center [401, 163] width 40 height 20
click at [407, 132] on button "button" at bounding box center [401, 135] width 40 height 20
click at [415, 187] on button "Eat anytime" at bounding box center [419, 184] width 74 height 15
click at [394, 352] on button "Save & Close" at bounding box center [426, 361] width 152 height 20
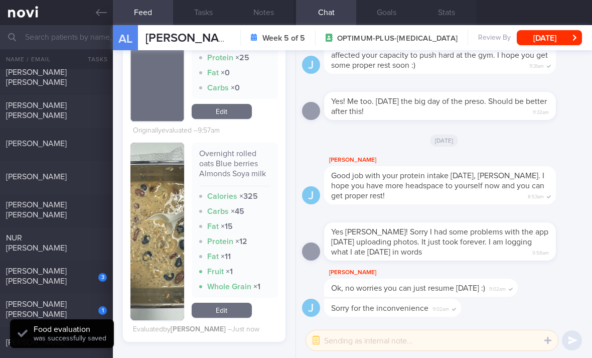
click at [98, 280] on div "3" at bounding box center [96, 274] width 22 height 16
checkbox input "true"
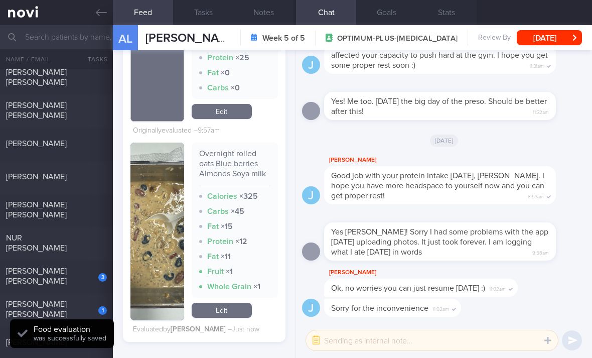
checkbox input "true"
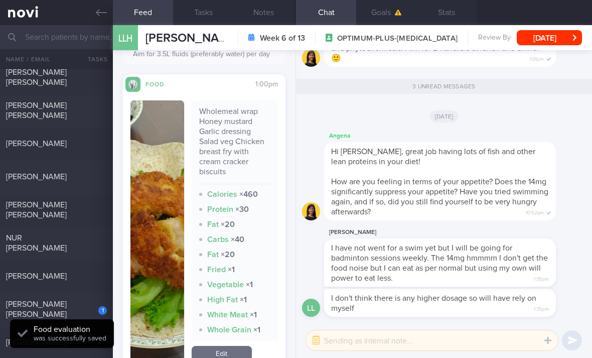
scroll to position [343, 0]
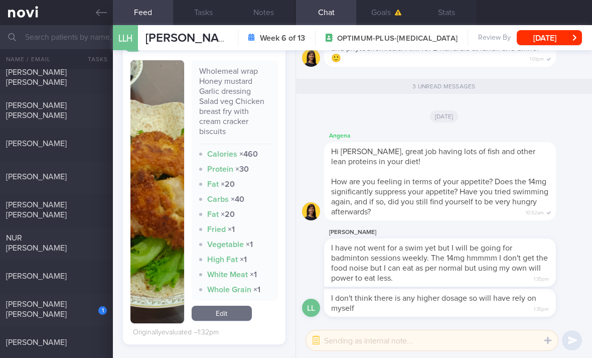
click at [243, 321] on link "Edit" at bounding box center [222, 313] width 60 height 15
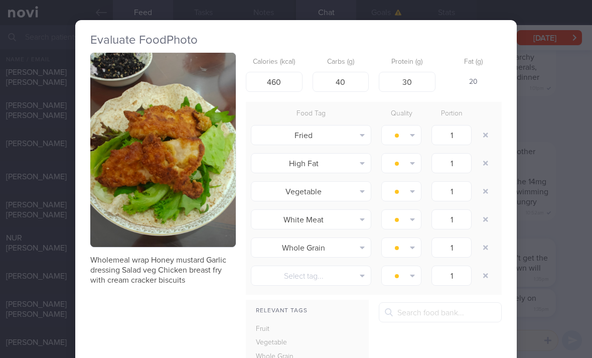
click at [481, 137] on button "button" at bounding box center [486, 135] width 18 height 18
click at [484, 161] on button "button" at bounding box center [486, 163] width 18 height 18
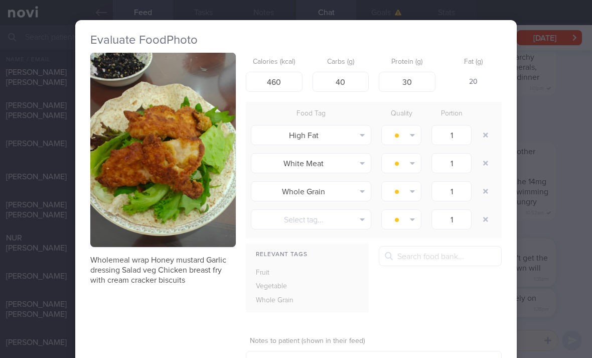
click at [486, 163] on button "button" at bounding box center [486, 163] width 18 height 18
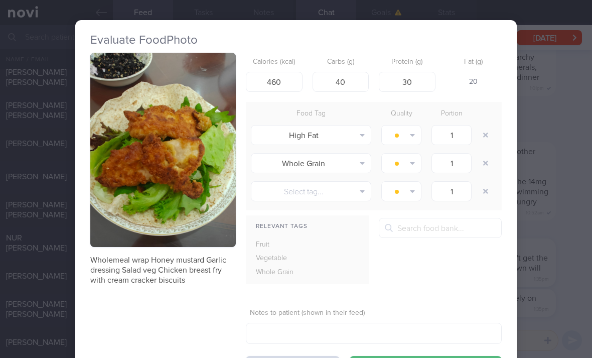
click at [331, 183] on button "Select tag..." at bounding box center [311, 191] width 120 height 20
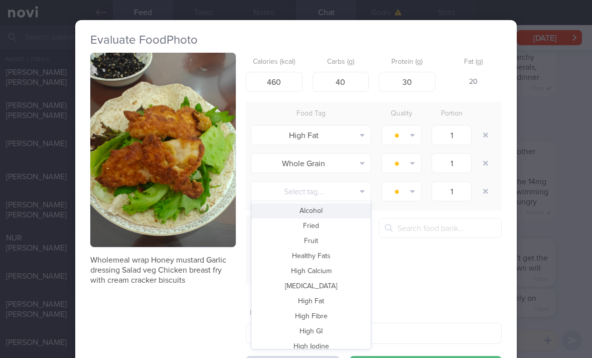
click at [340, 227] on button "Fried" at bounding box center [310, 225] width 119 height 15
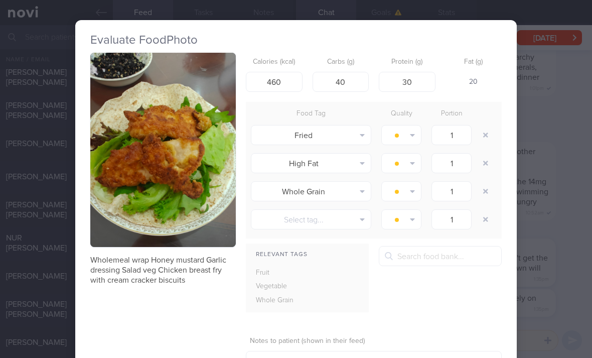
click at [338, 219] on button "Select tag..." at bounding box center [311, 219] width 120 height 20
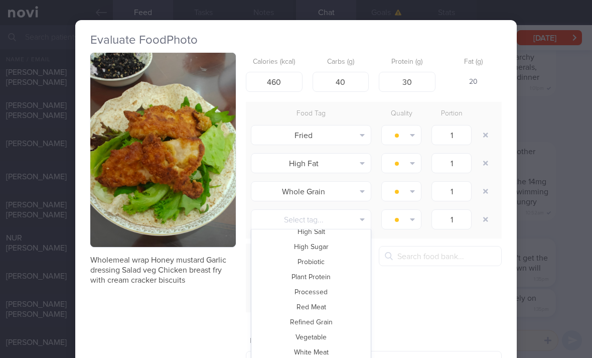
scroll to position [218, 0]
click at [332, 339] on button "Vegetable" at bounding box center [310, 337] width 119 height 15
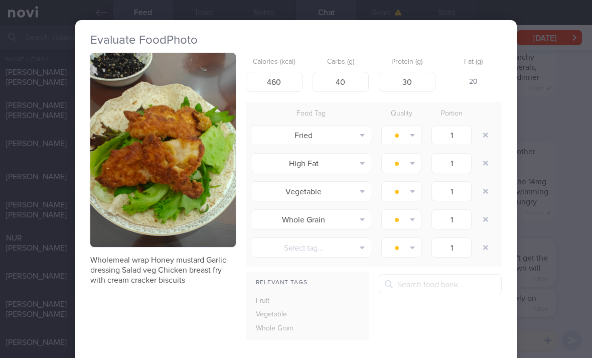
click at [481, 167] on button "button" at bounding box center [486, 163] width 18 height 18
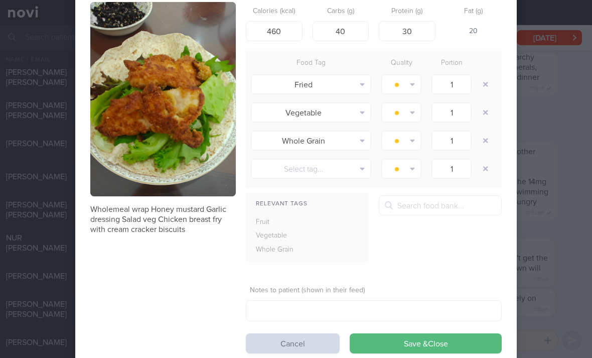
scroll to position [52, 0]
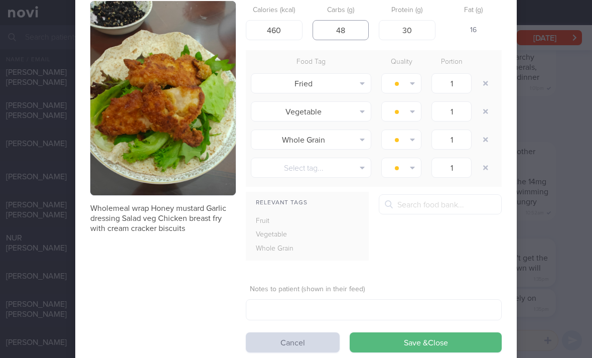
type input "48"
type input "472"
click at [434, 340] on button "Save & Close" at bounding box center [426, 342] width 152 height 20
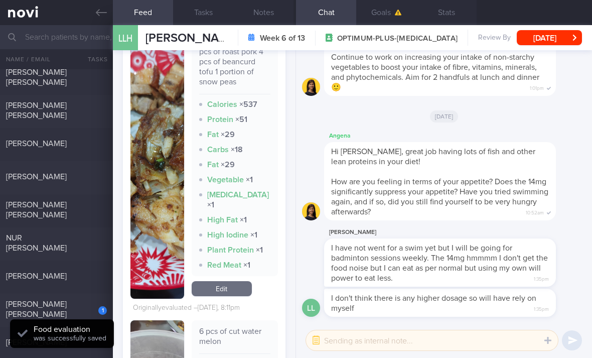
scroll to position [698, 0]
click at [234, 296] on link "Edit" at bounding box center [222, 288] width 60 height 15
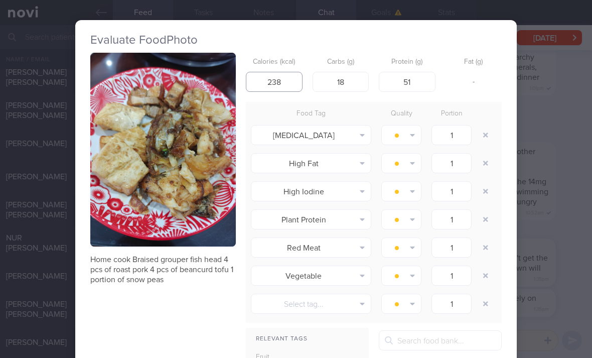
type input "238"
type input "10"
type input "22"
click at [486, 134] on button "button" at bounding box center [486, 135] width 18 height 18
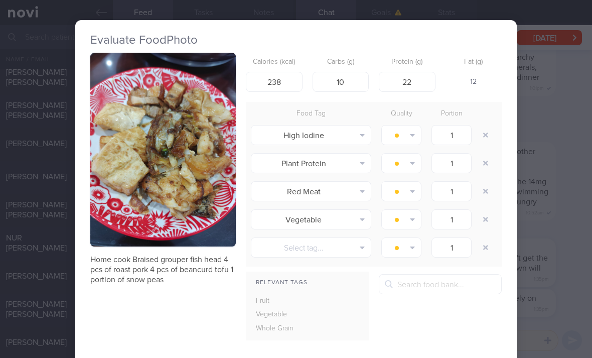
click at [485, 136] on button "button" at bounding box center [486, 135] width 18 height 18
click at [485, 135] on button "button" at bounding box center [486, 135] width 18 height 18
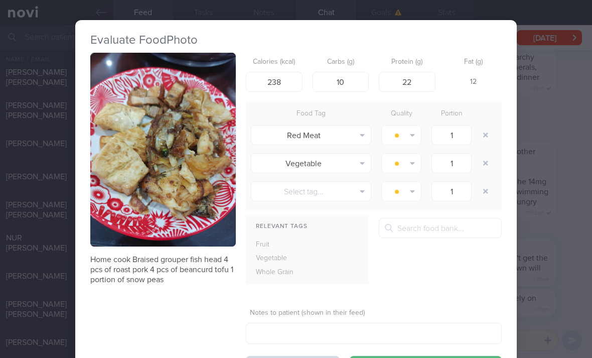
click at [483, 139] on button "button" at bounding box center [486, 135] width 18 height 18
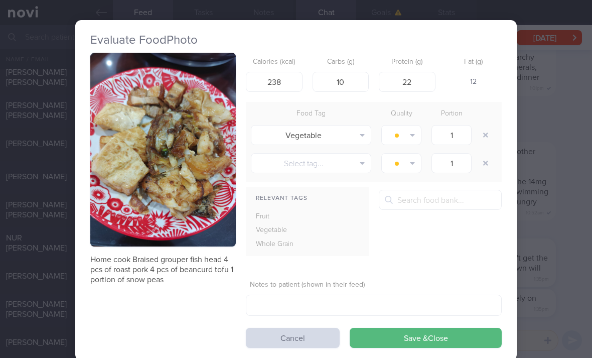
click at [483, 139] on button "button" at bounding box center [486, 135] width 18 height 18
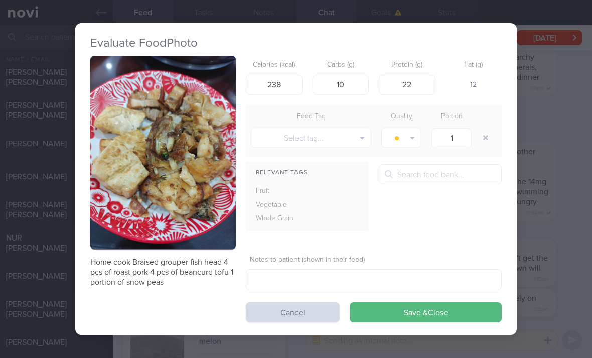
click at [402, 315] on button "Save & Close" at bounding box center [426, 312] width 152 height 20
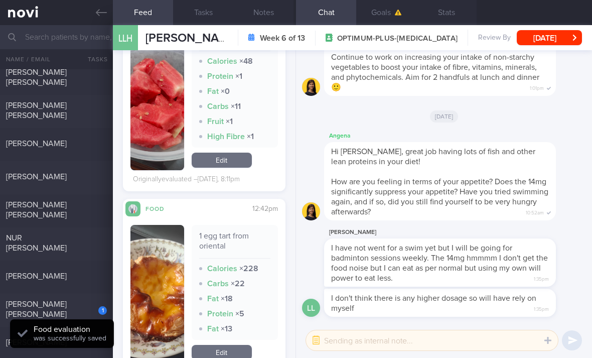
scroll to position [900, 0]
click at [241, 168] on link "Edit" at bounding box center [222, 160] width 60 height 15
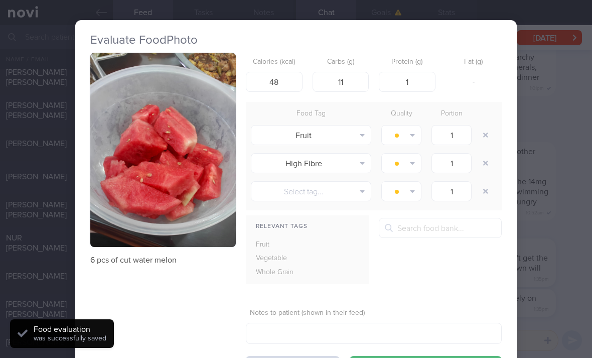
click at [484, 169] on button "button" at bounding box center [486, 163] width 18 height 18
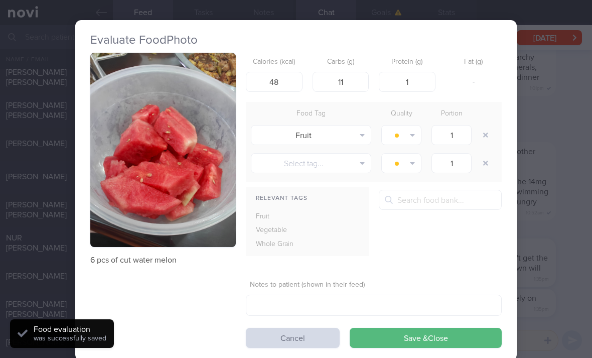
click at [427, 332] on button "Save & Close" at bounding box center [426, 338] width 152 height 20
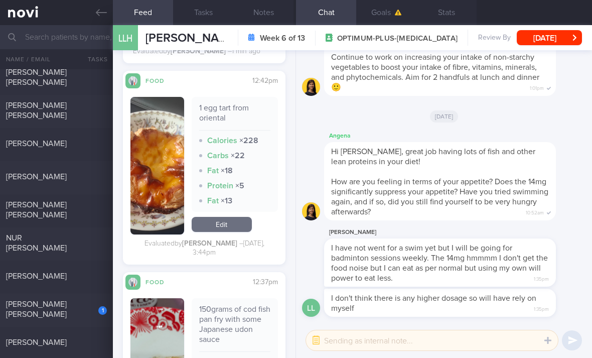
scroll to position [1035, 0]
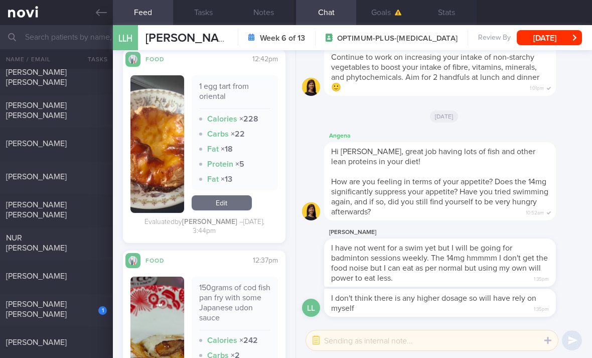
click at [93, 310] on div "1" at bounding box center [96, 307] width 22 height 16
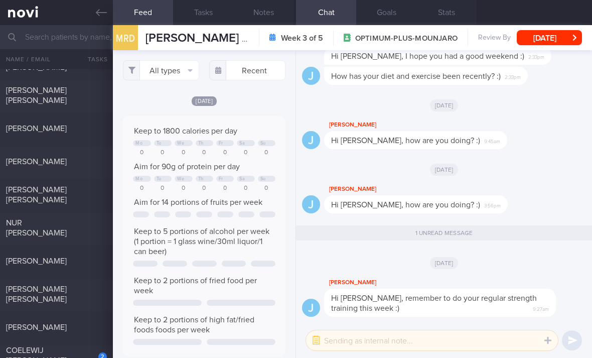
scroll to position [277, 0]
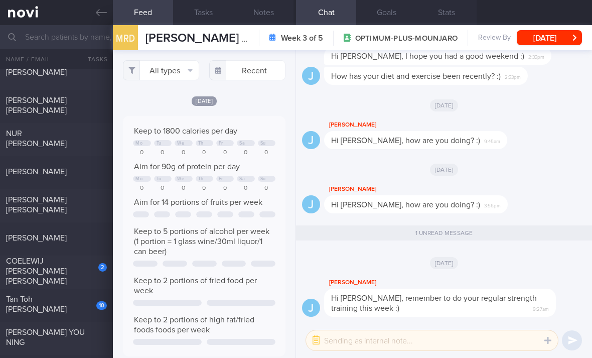
click at [85, 272] on div "COELEWIJ [PERSON_NAME] [PERSON_NAME]" at bounding box center [55, 271] width 98 height 30
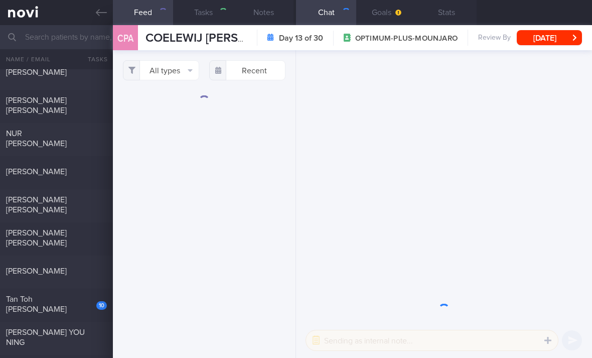
select select "7"
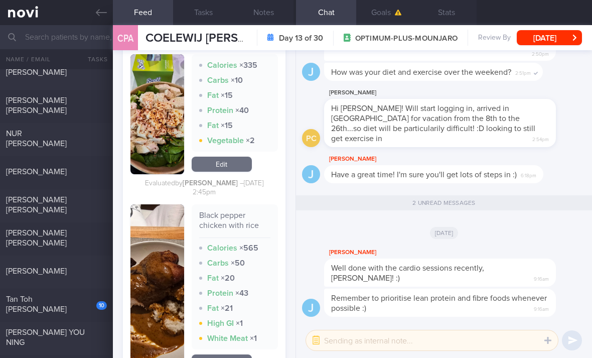
scroll to position [923, 0]
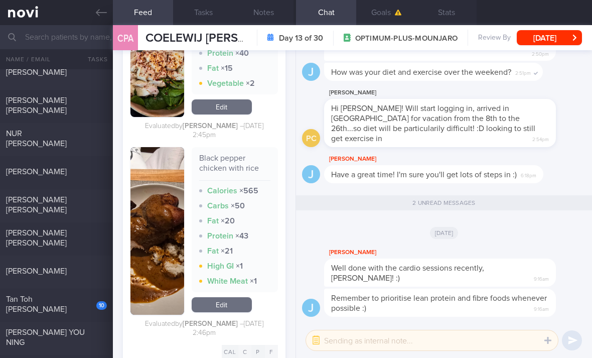
click at [91, 310] on div "10" at bounding box center [95, 302] width 24 height 16
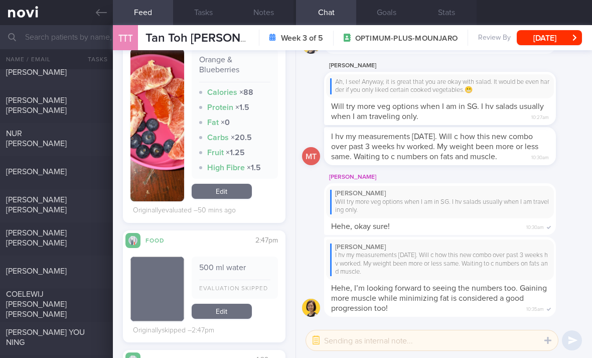
scroll to position [261, 0]
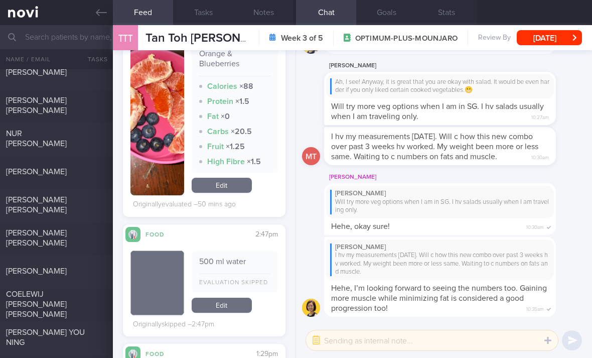
click at [257, 193] on div "Orange & Blueberries Calories × 88 Protein × 1.5 Fat × 0 Carbs × 20.5 Fruit × 1…" at bounding box center [235, 119] width 86 height 153
click at [241, 193] on link "Edit" at bounding box center [222, 185] width 60 height 15
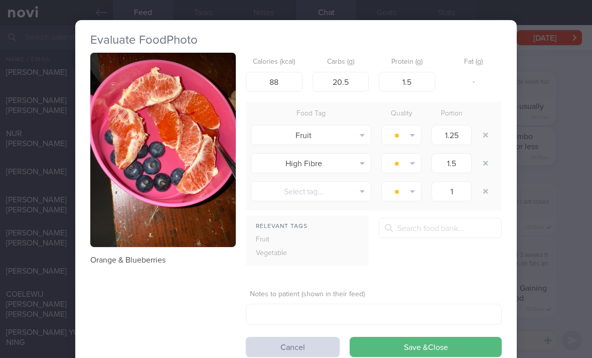
click at [487, 161] on button "button" at bounding box center [486, 163] width 18 height 18
type input "1"
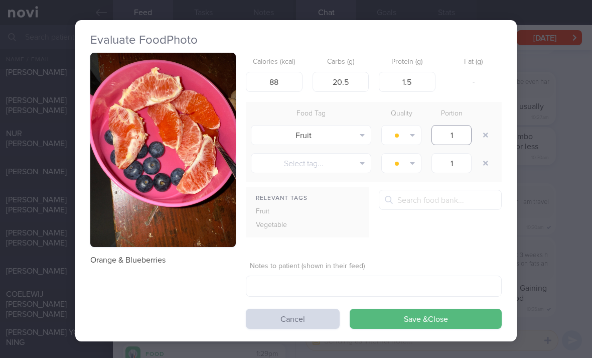
type input "1"
type input "20"
type input "2"
type input "1"
click at [418, 316] on button "Save & Close" at bounding box center [426, 319] width 152 height 20
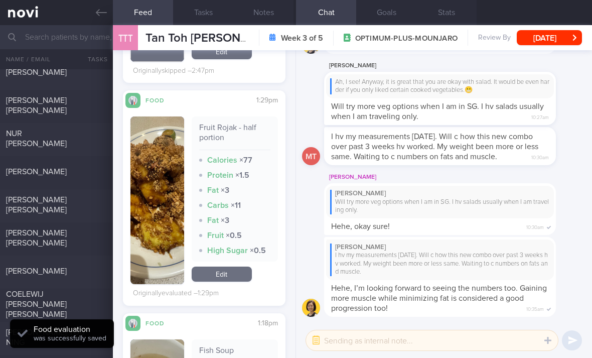
scroll to position [500, 0]
click at [238, 281] on link "Edit" at bounding box center [222, 273] width 60 height 15
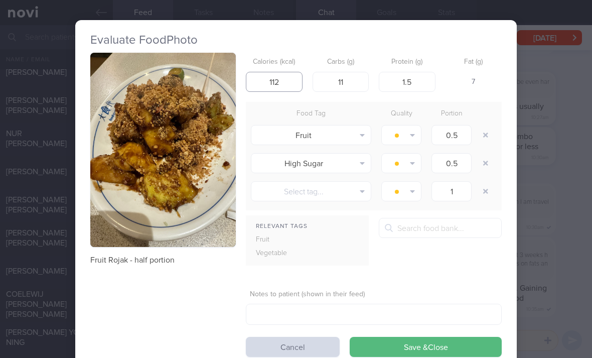
type input "112"
type input "2"
type input "15"
click at [424, 339] on button "Save & Close" at bounding box center [426, 347] width 152 height 20
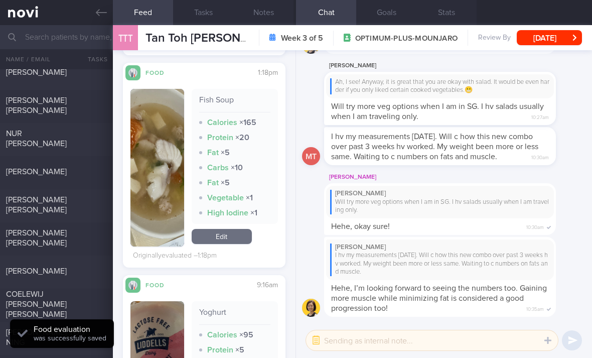
scroll to position [751, 0]
click at [240, 243] on link "Edit" at bounding box center [222, 235] width 60 height 15
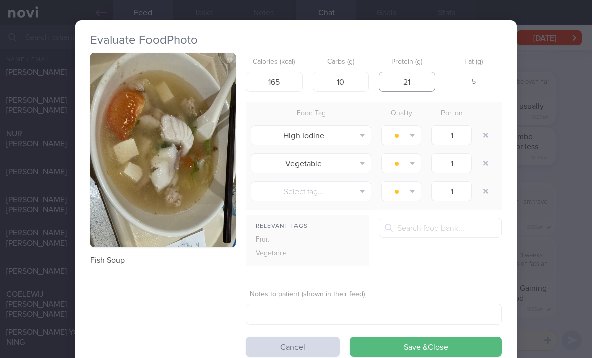
type input "21"
click at [490, 132] on button "button" at bounding box center [486, 135] width 18 height 18
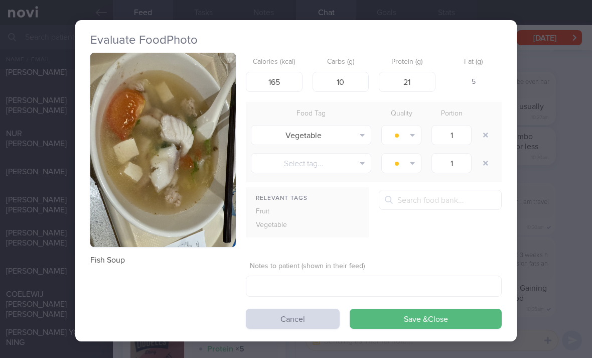
click at [404, 322] on button "Save & Close" at bounding box center [426, 319] width 152 height 20
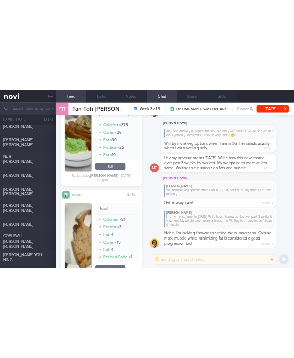
scroll to position [3023, 0]
